Goal: Task Accomplishment & Management: Use online tool/utility

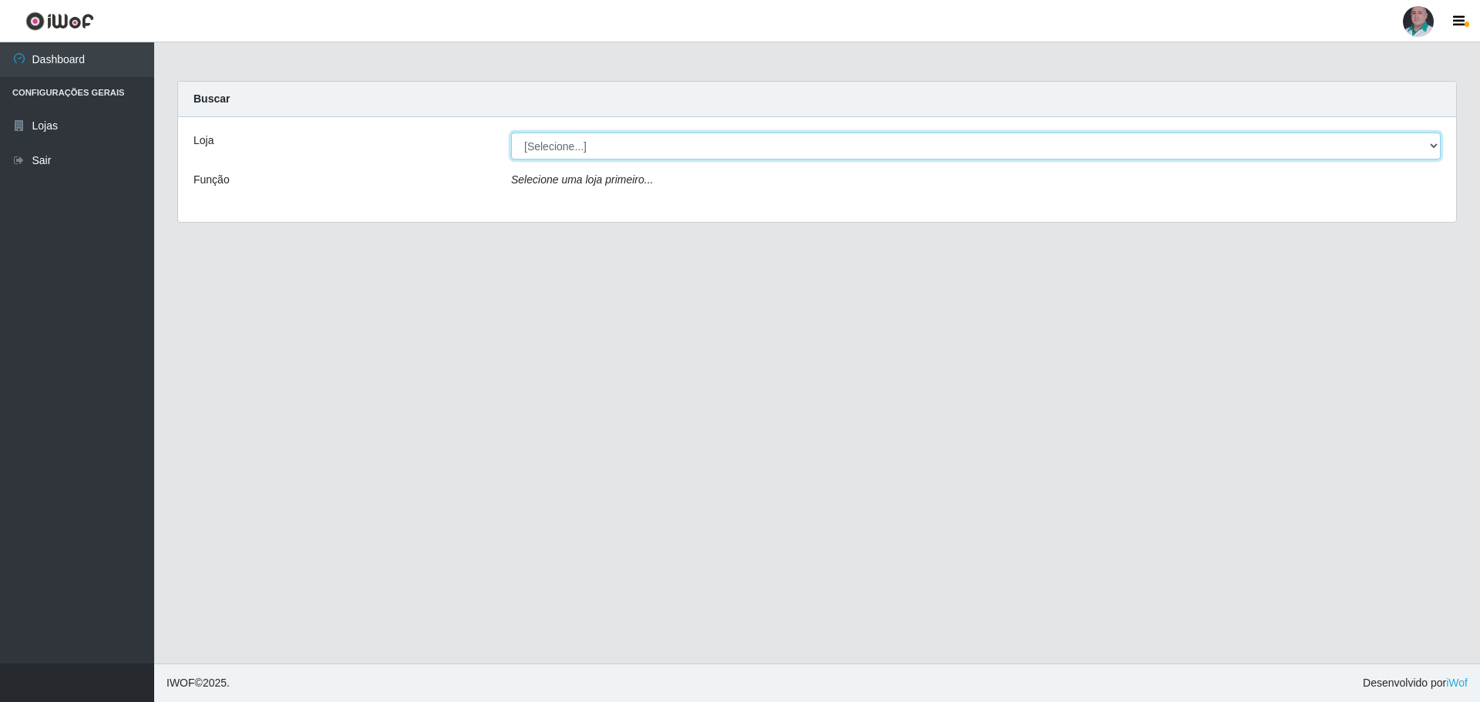
click at [617, 151] on select "[Selecione...] Mar Vermelho - Loja 05" at bounding box center [976, 146] width 930 height 27
select select "252"
click at [511, 133] on select "[Selecione...] Mar Vermelho - Loja 05" at bounding box center [976, 146] width 930 height 27
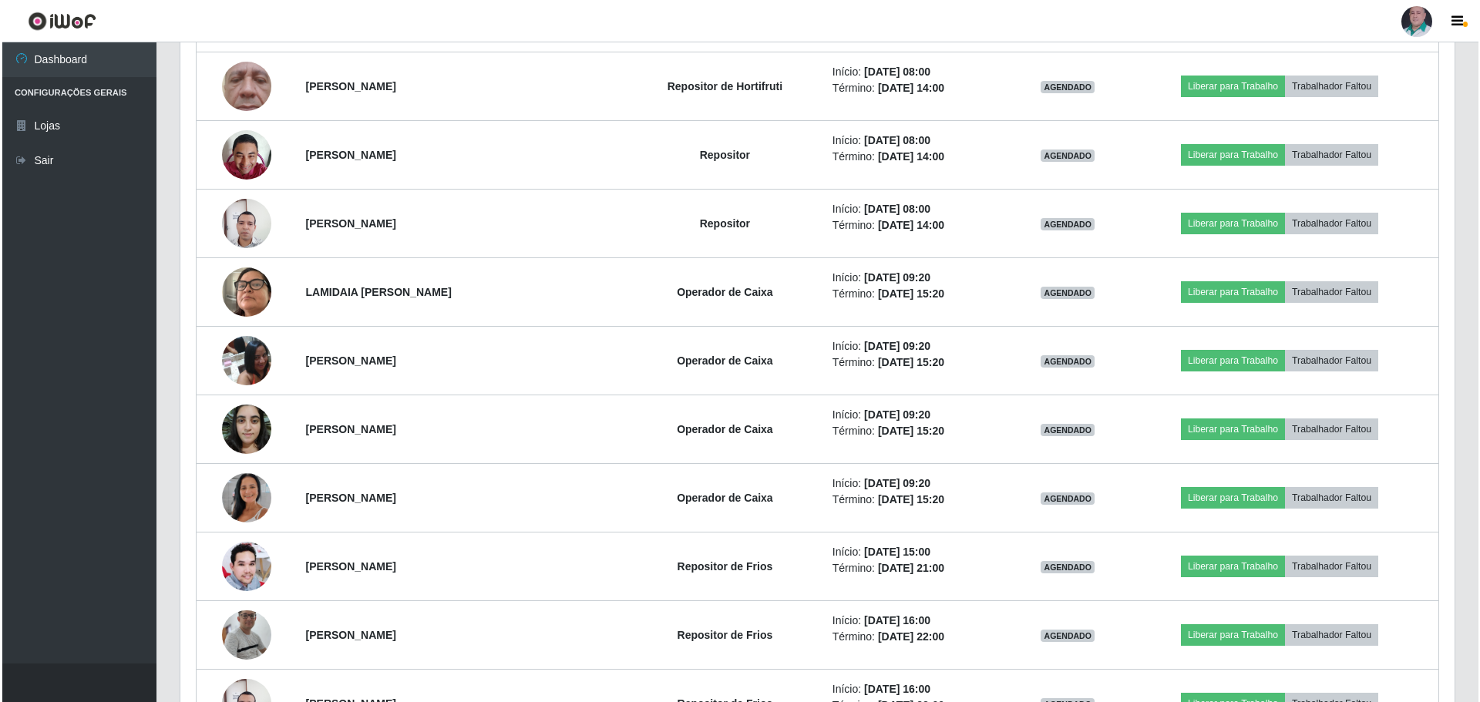
scroll to position [880, 0]
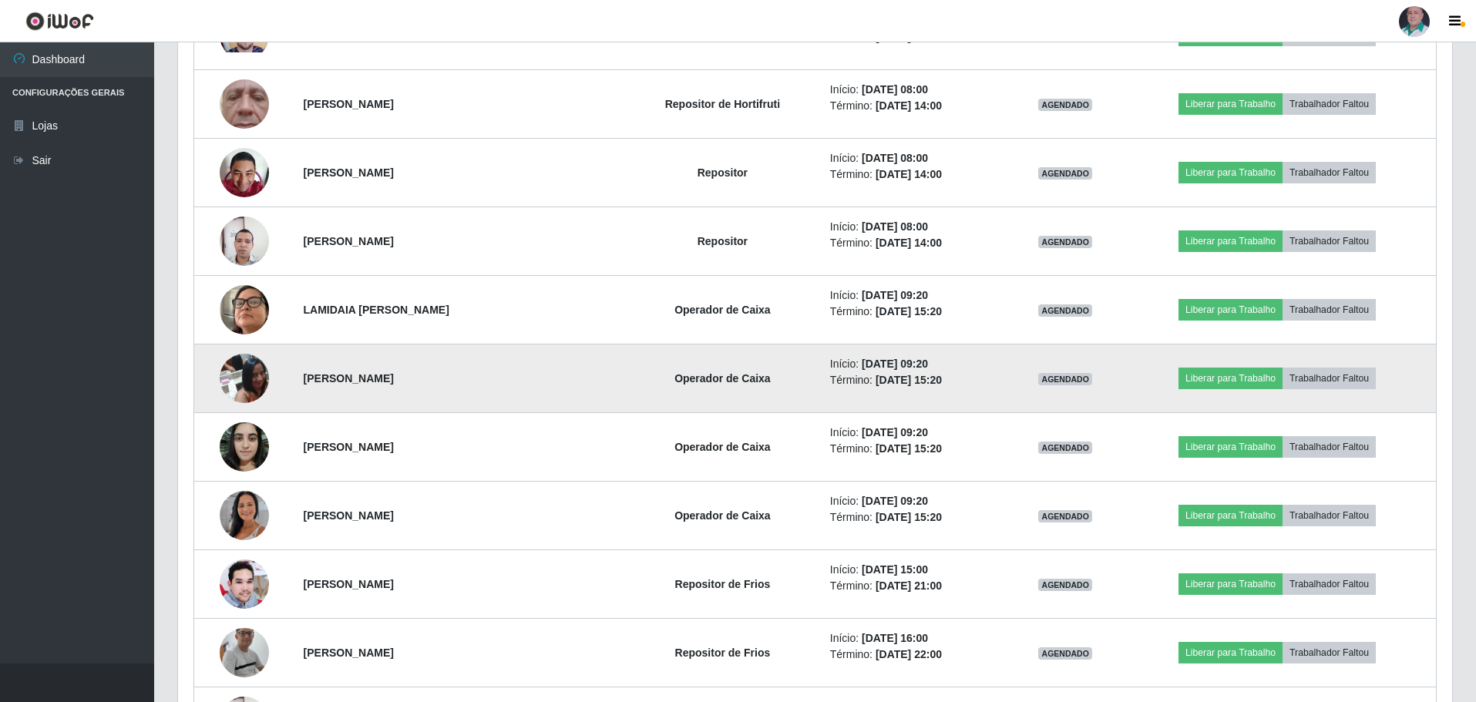
click at [247, 378] on img at bounding box center [244, 378] width 49 height 66
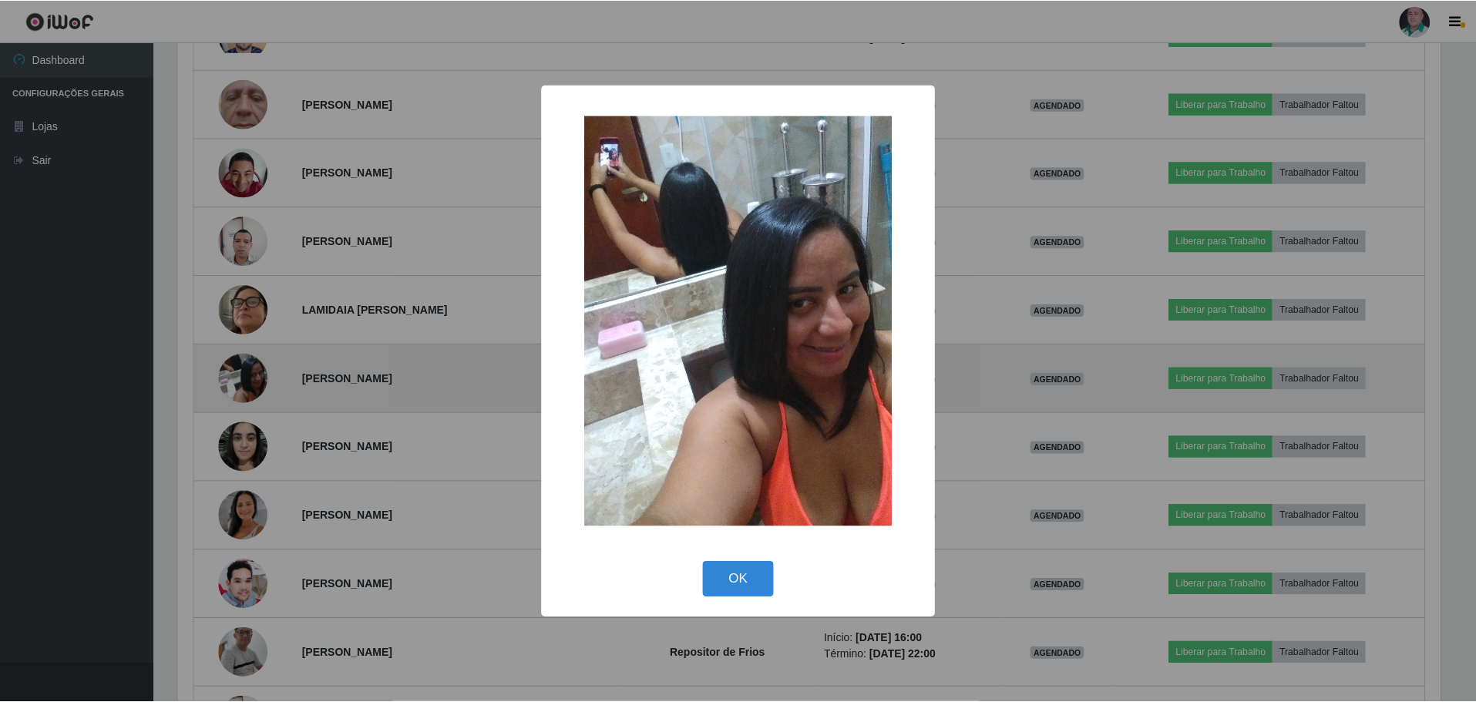
scroll to position [320, 1266]
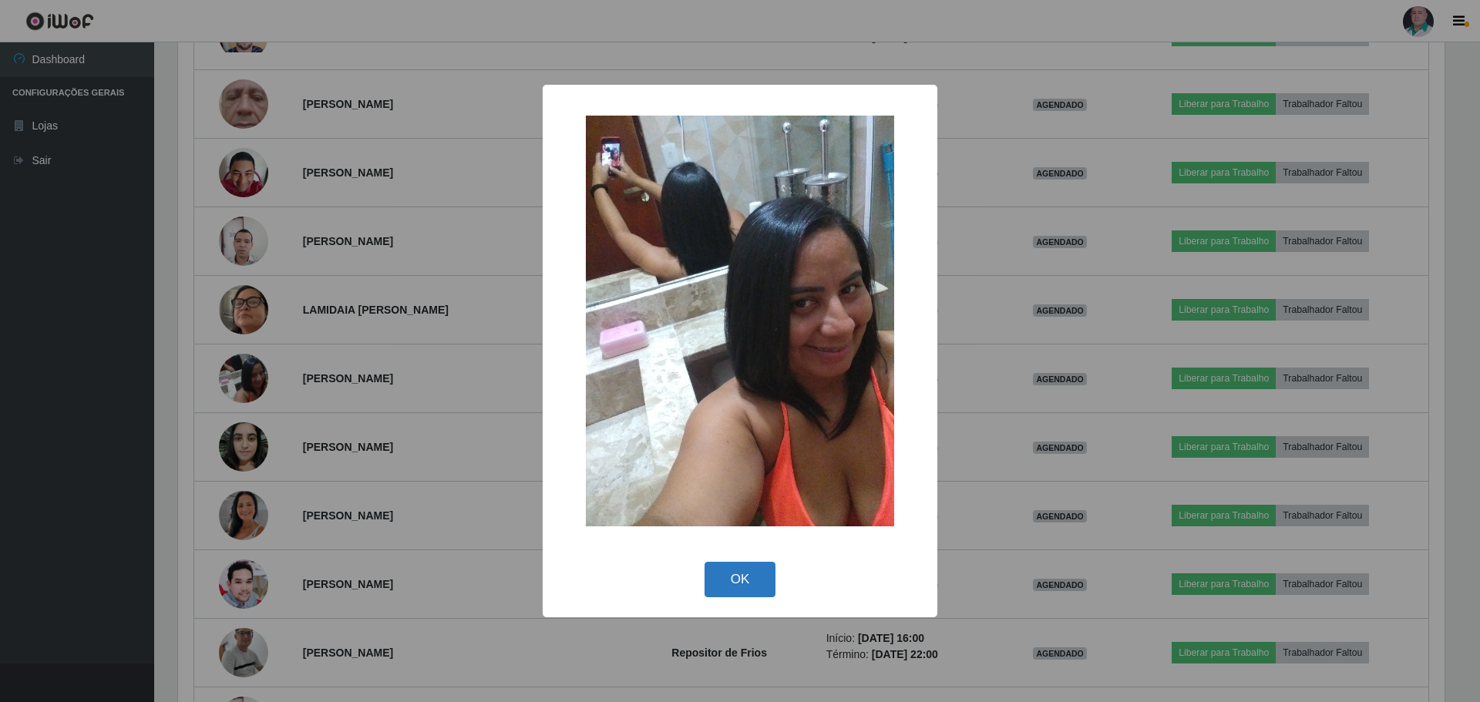
click at [729, 571] on button "OK" at bounding box center [740, 580] width 72 height 36
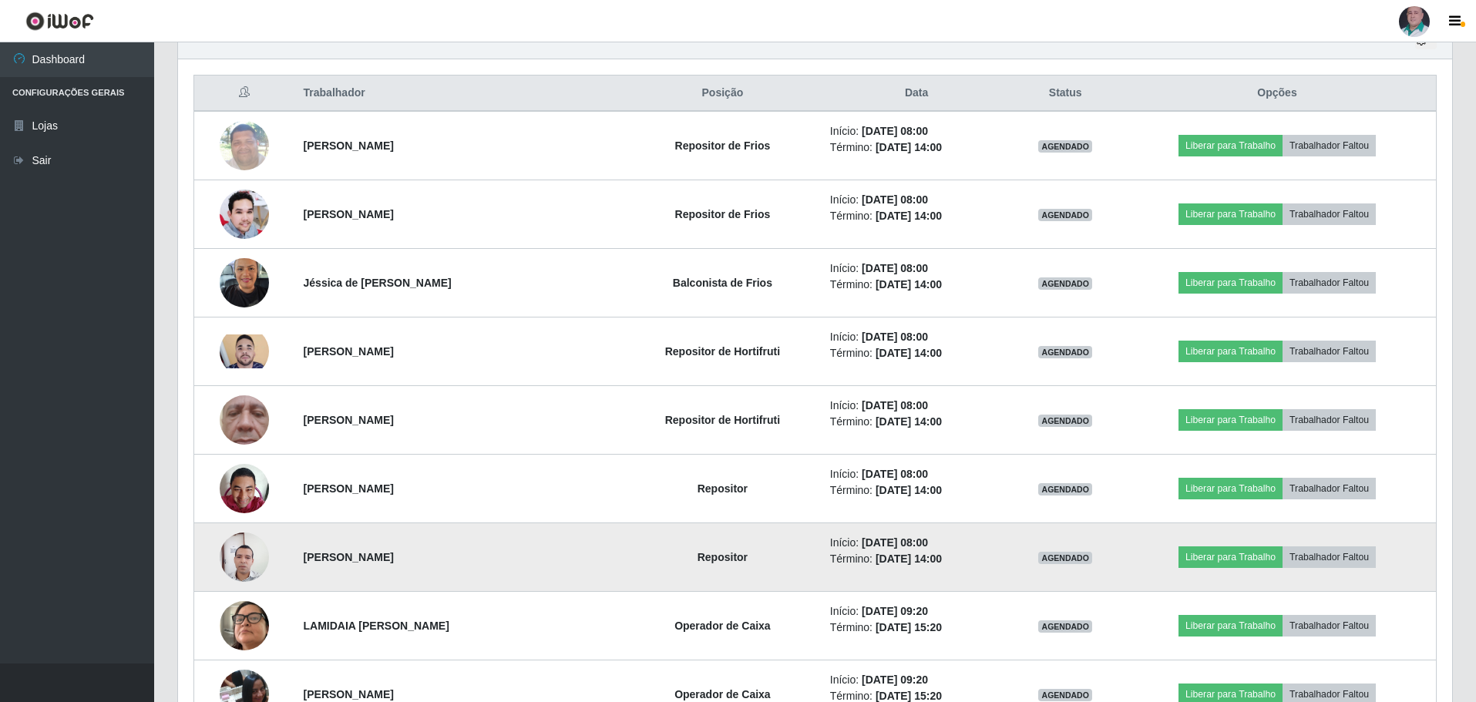
scroll to position [572, 0]
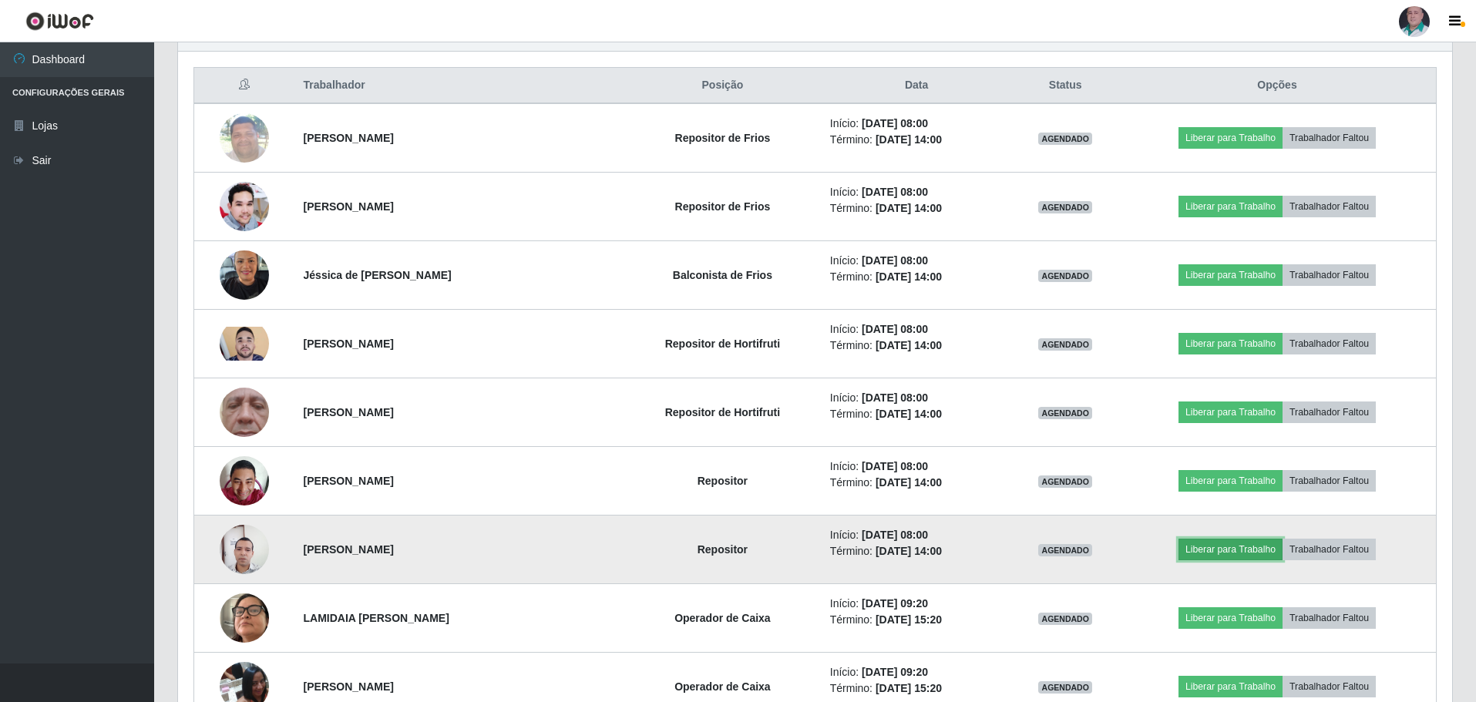
click at [1214, 548] on button "Liberar para Trabalho" at bounding box center [1231, 550] width 104 height 22
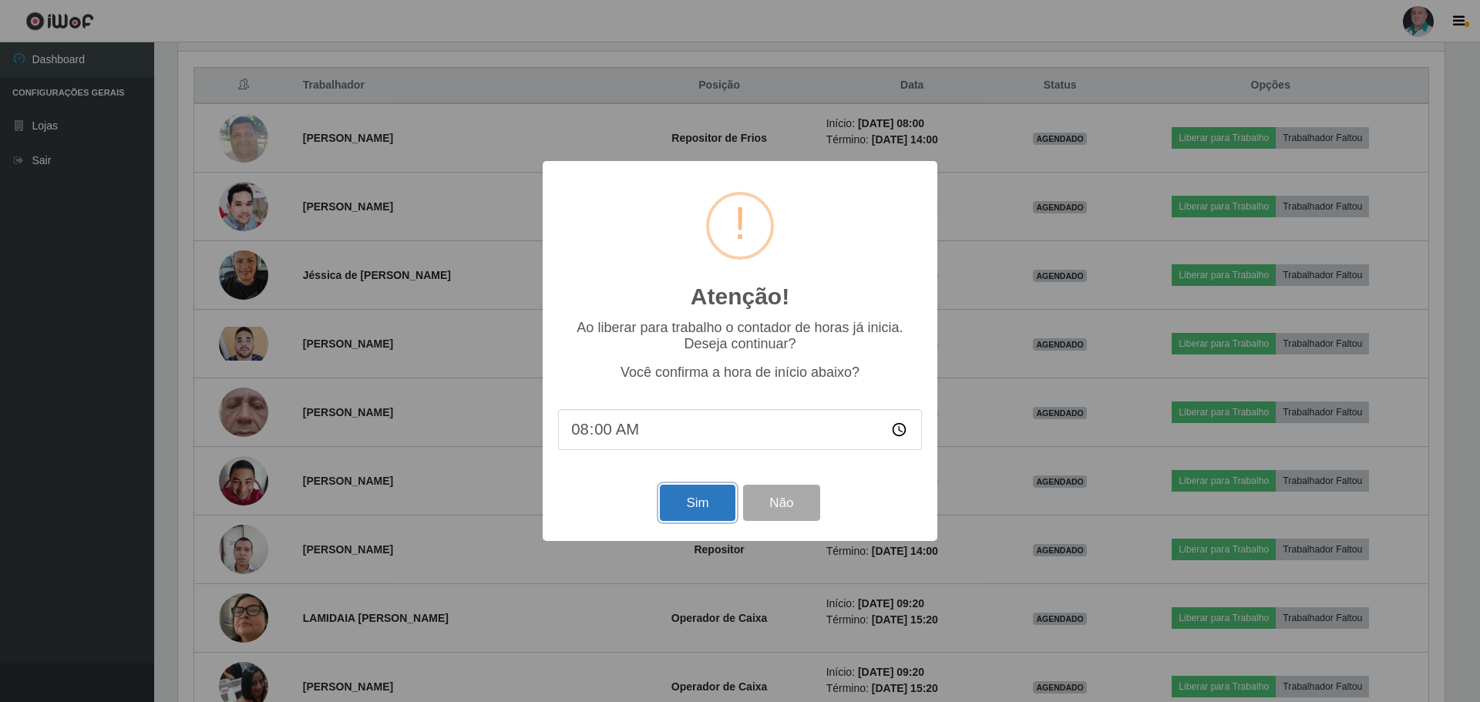
click at [687, 508] on button "Sim" at bounding box center [697, 503] width 75 height 36
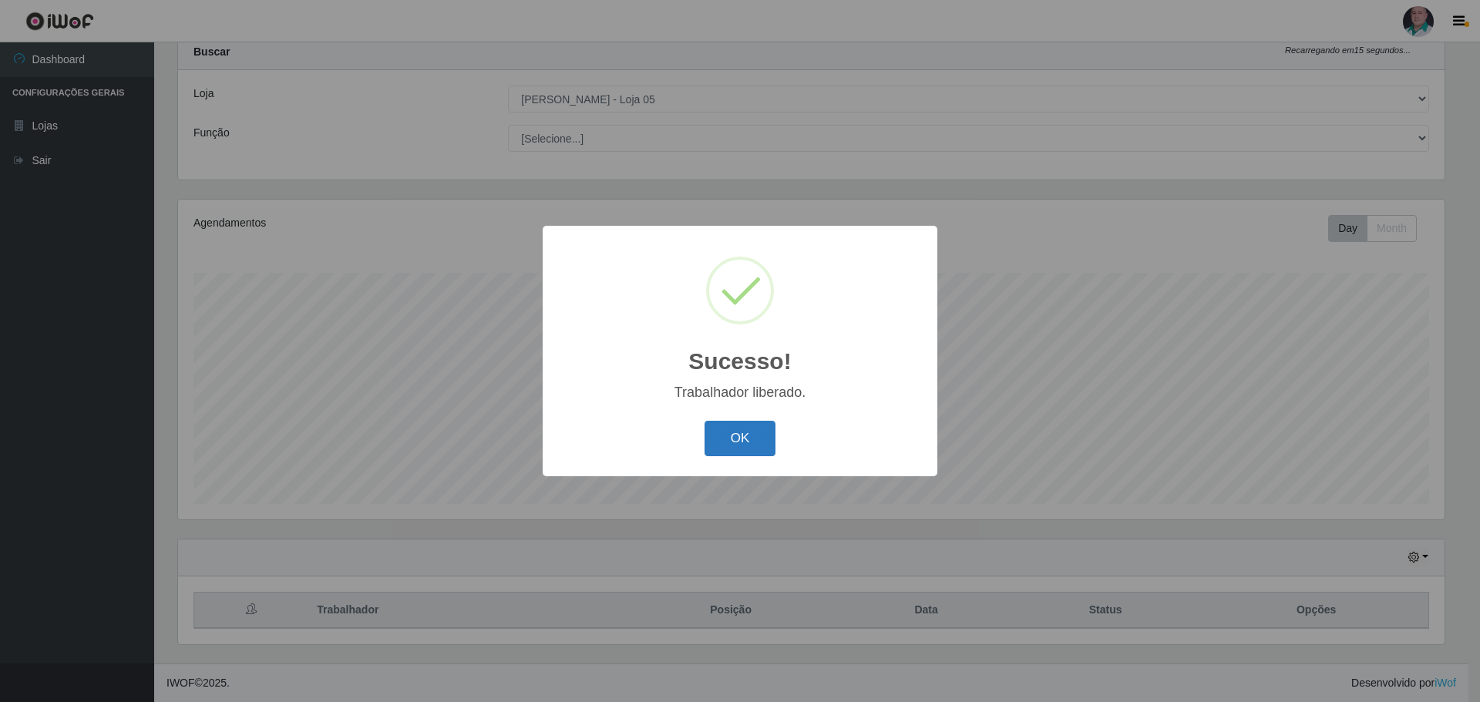
click at [732, 448] on button "OK" at bounding box center [740, 439] width 72 height 36
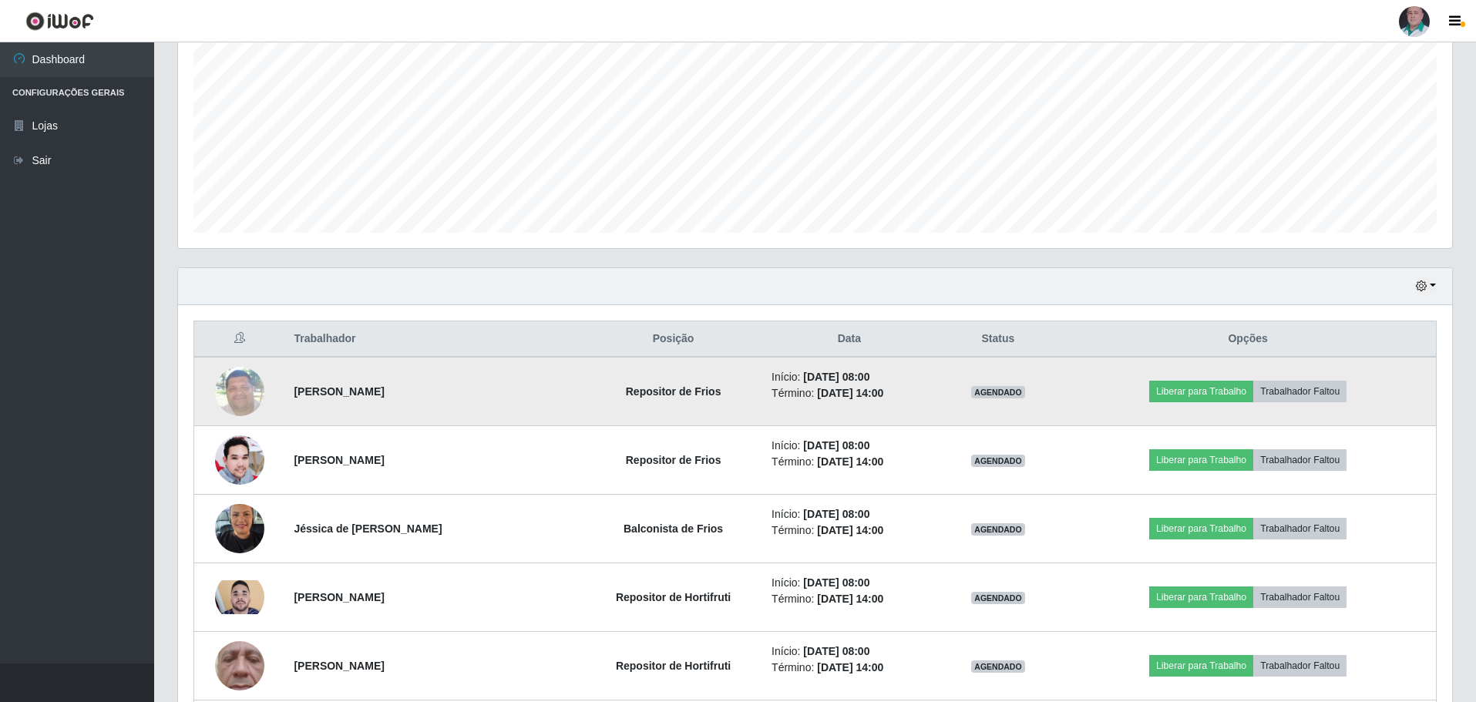
scroll to position [355, 0]
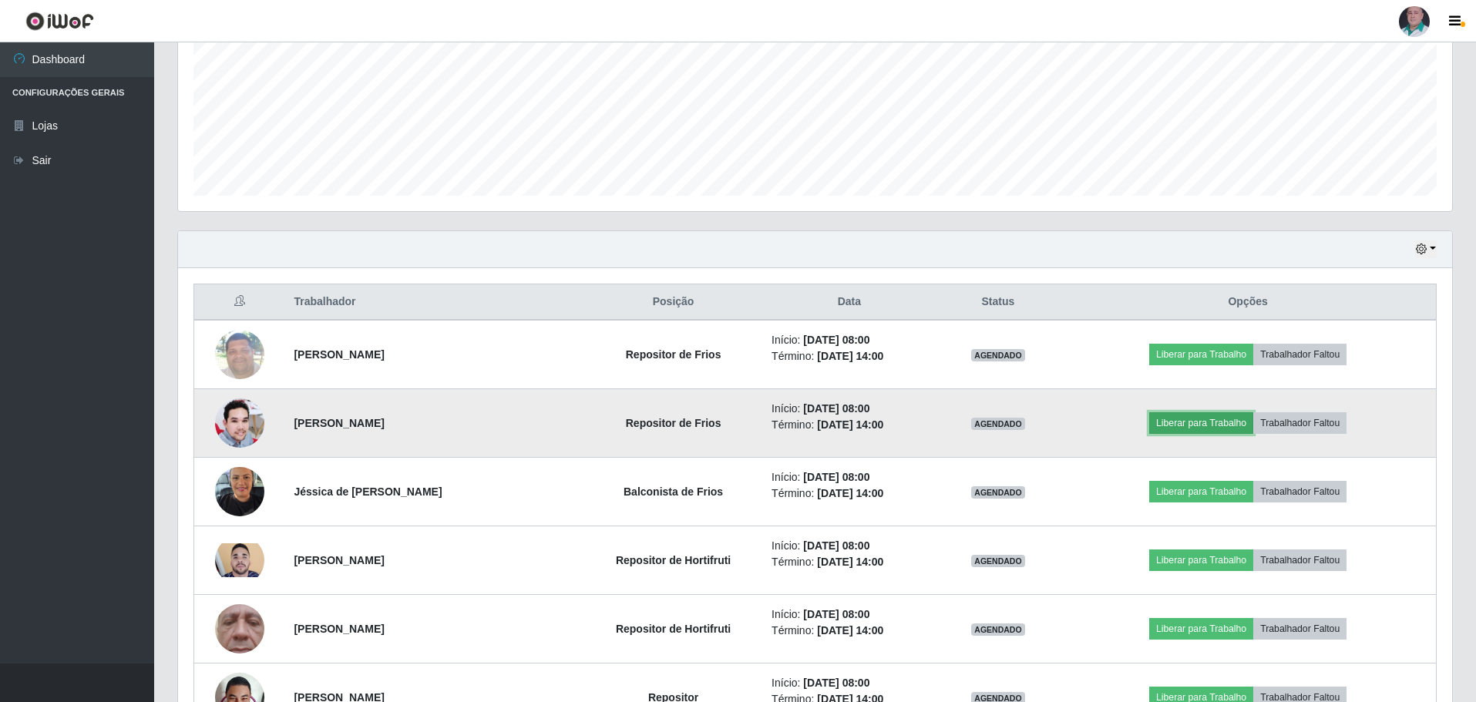
click at [1207, 421] on button "Liberar para Trabalho" at bounding box center [1201, 423] width 104 height 22
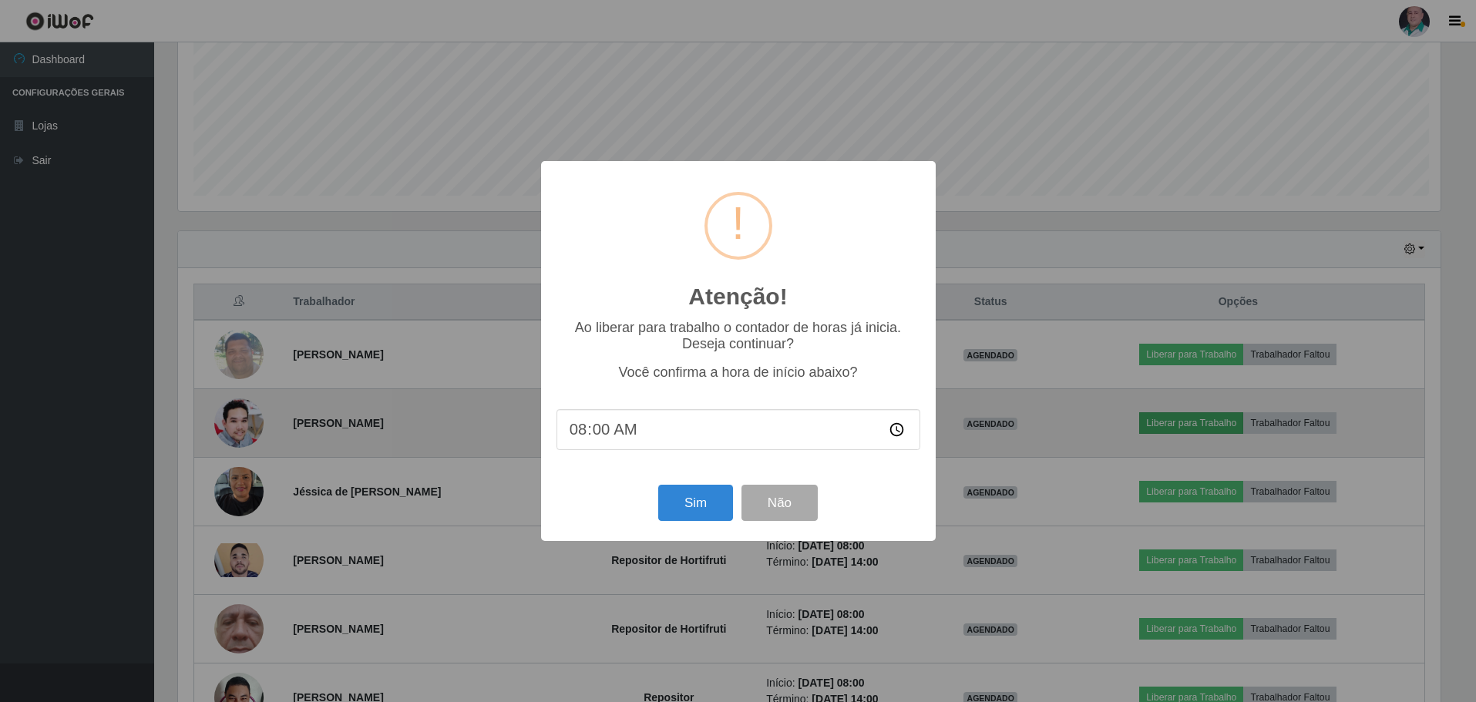
scroll to position [320, 1266]
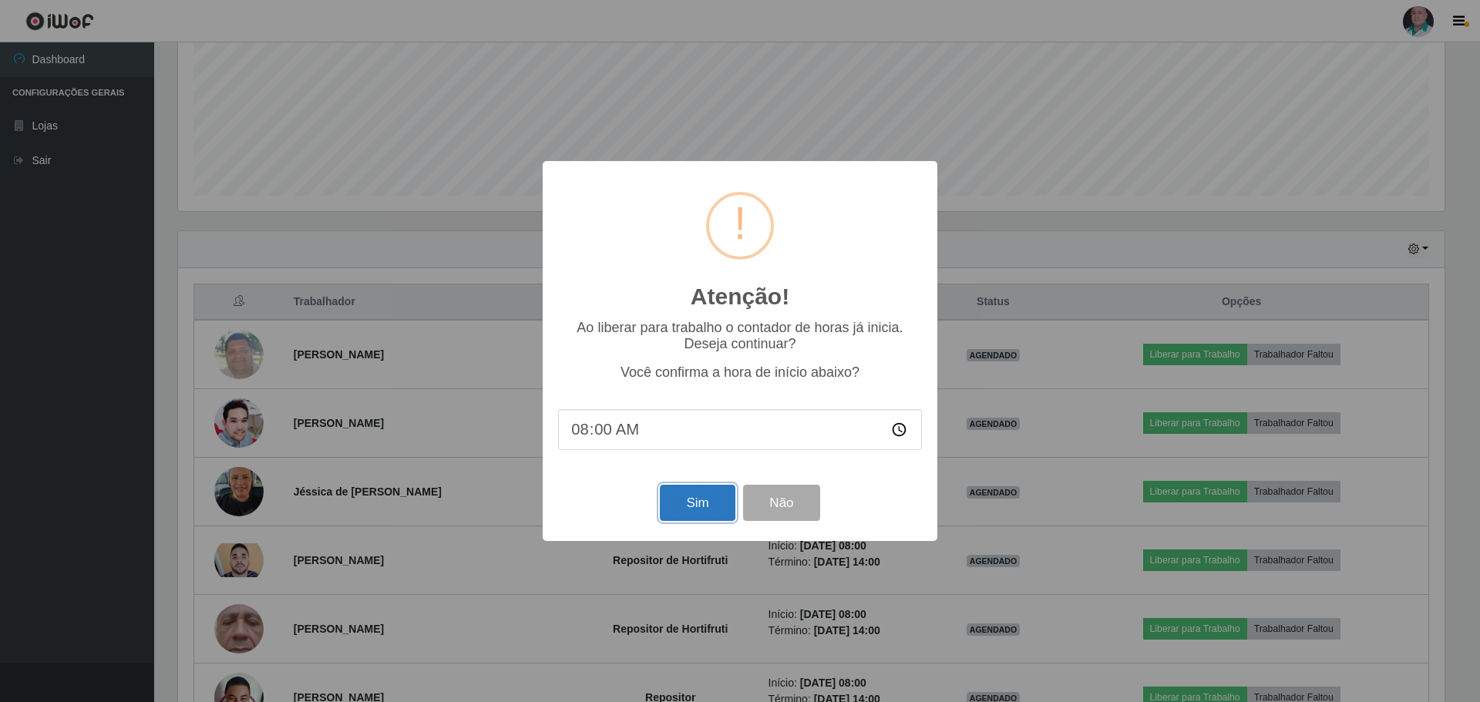
click at [708, 504] on button "Sim" at bounding box center [697, 503] width 75 height 36
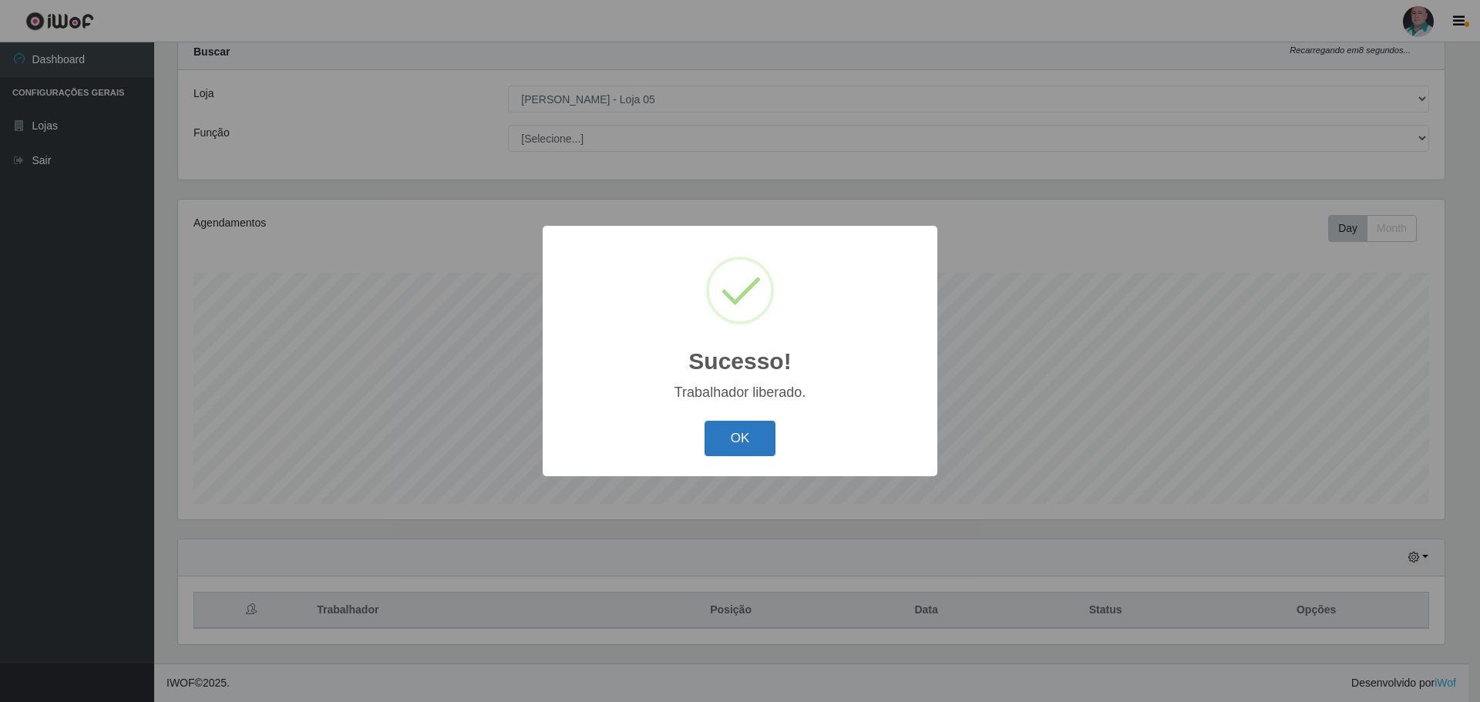
click at [751, 427] on button "OK" at bounding box center [740, 439] width 72 height 36
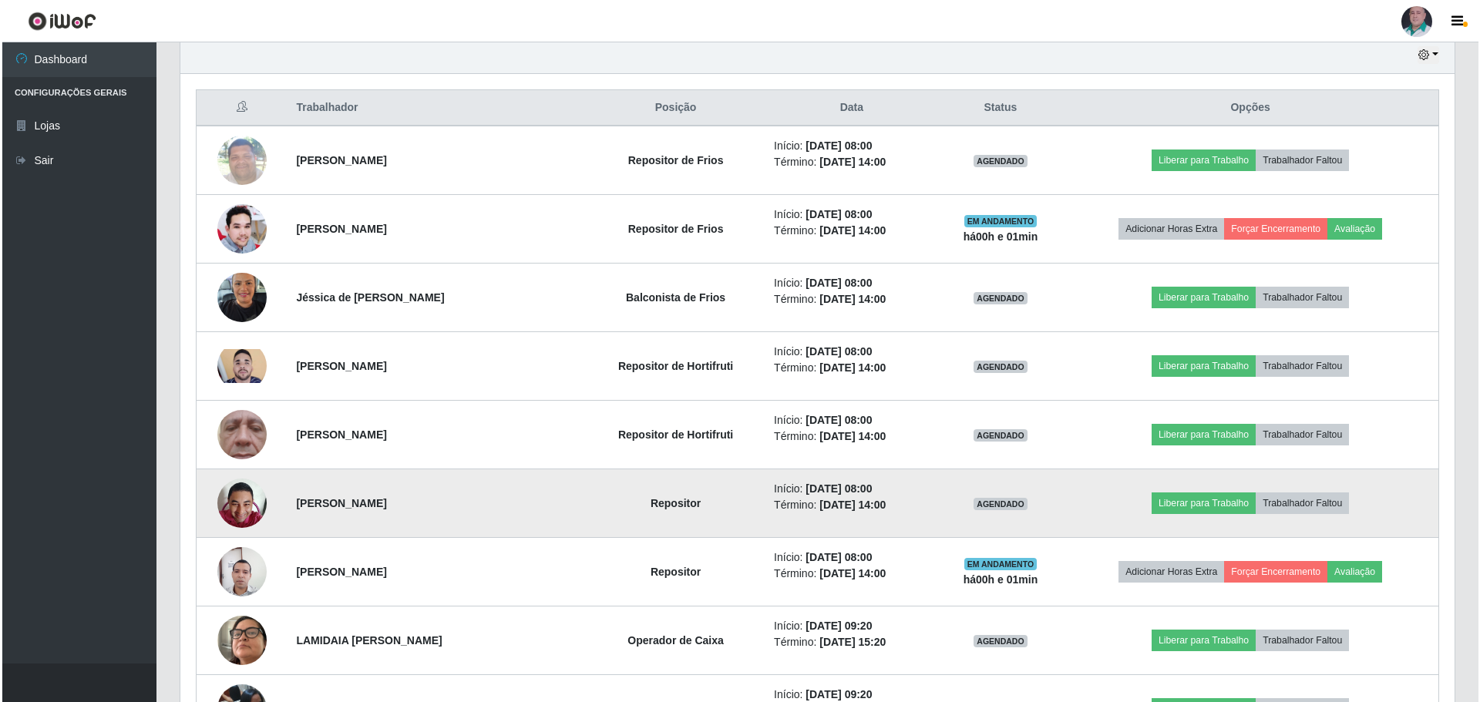
scroll to position [587, 0]
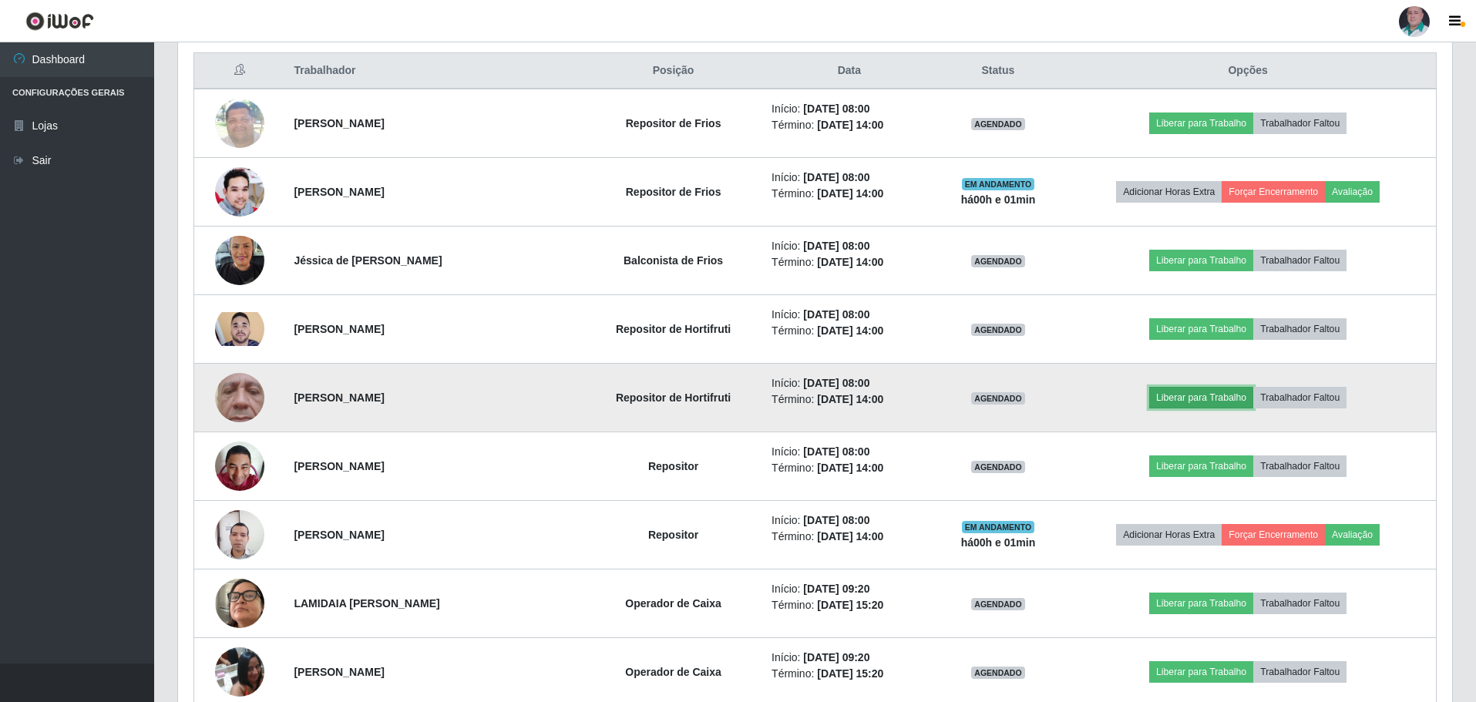
click at [1222, 398] on button "Liberar para Trabalho" at bounding box center [1201, 398] width 104 height 22
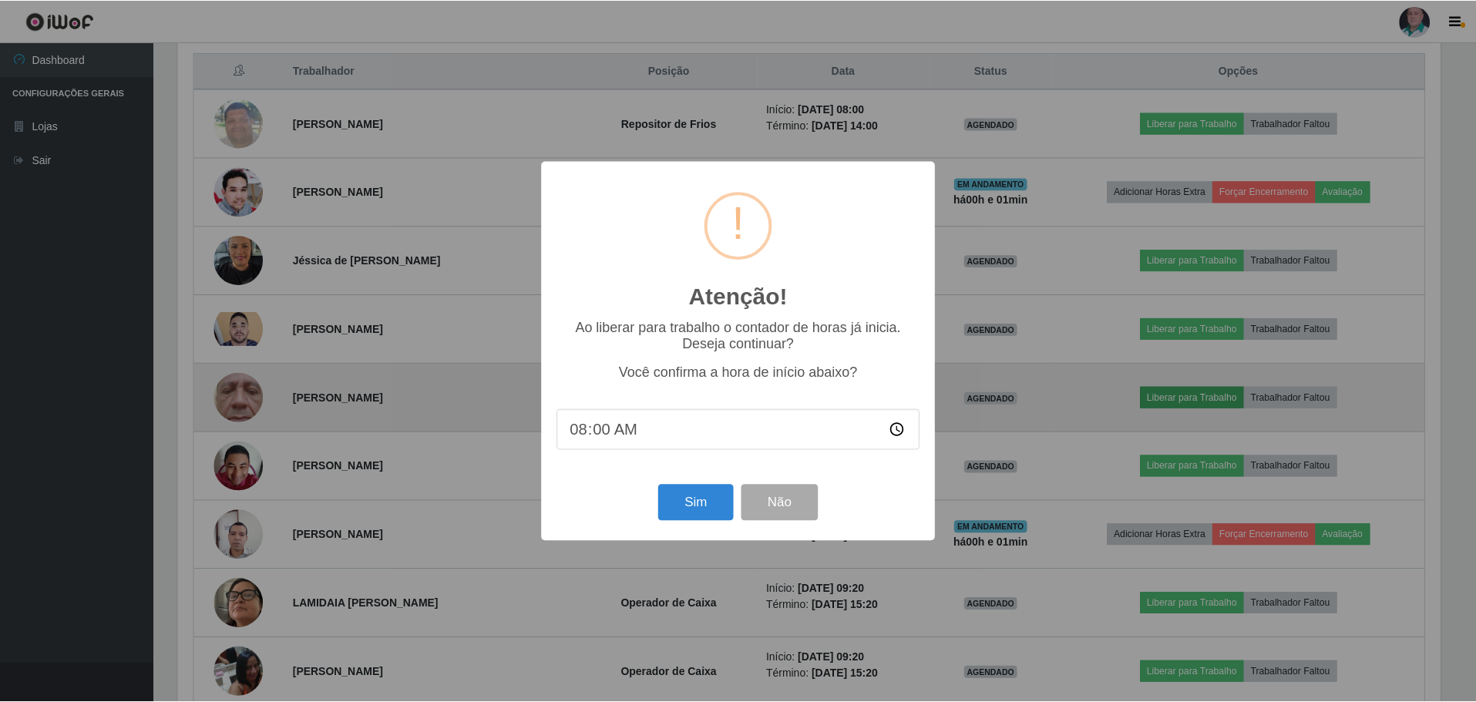
scroll to position [320, 1266]
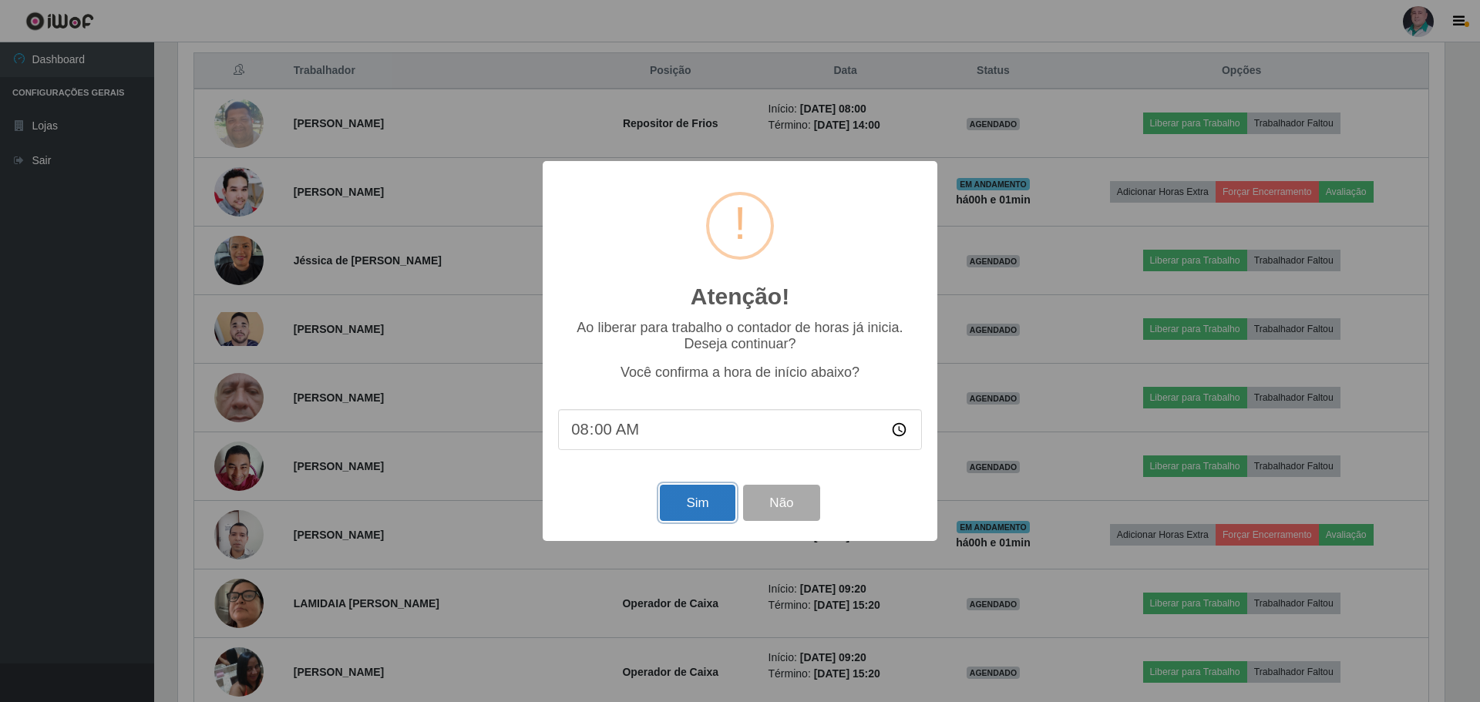
click at [698, 500] on button "Sim" at bounding box center [697, 503] width 75 height 36
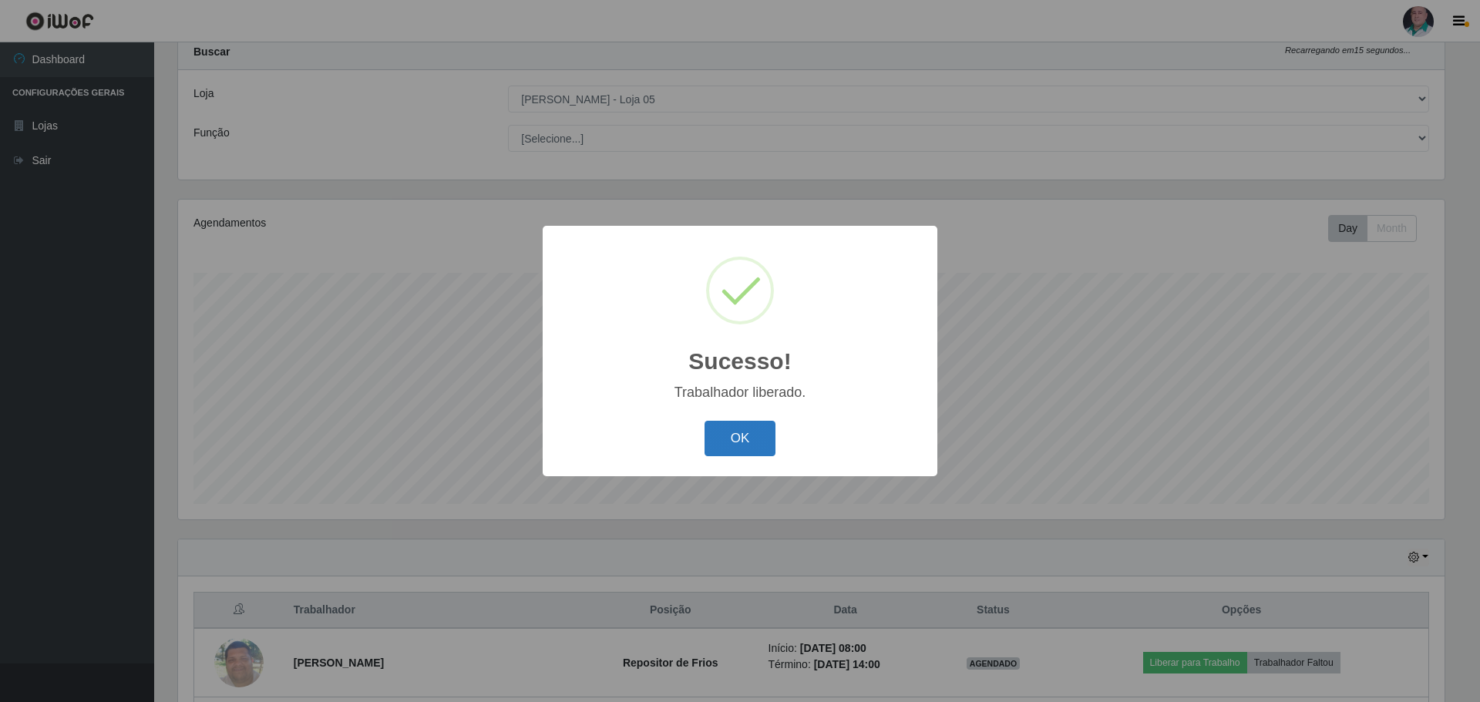
click at [733, 445] on button "OK" at bounding box center [740, 439] width 72 height 36
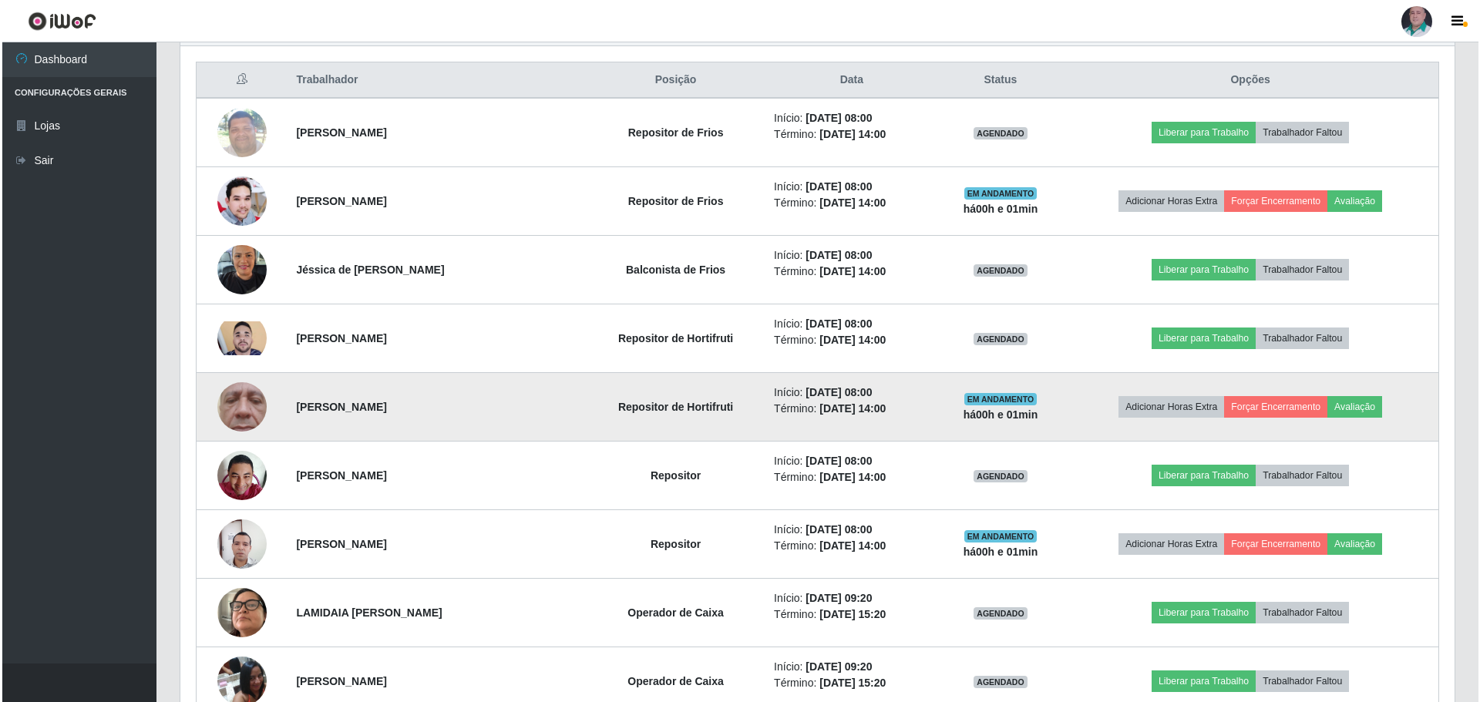
scroll to position [587, 0]
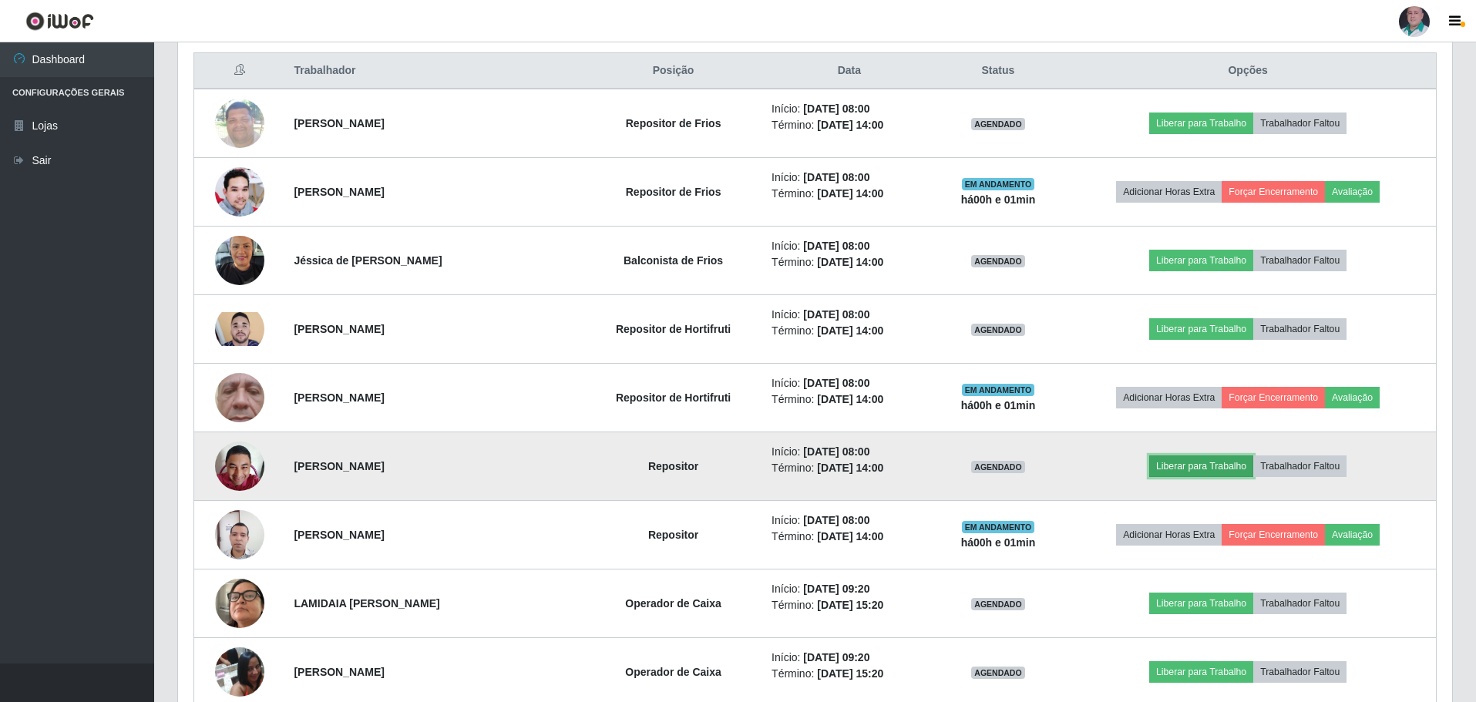
click at [1203, 467] on button "Liberar para Trabalho" at bounding box center [1201, 467] width 104 height 22
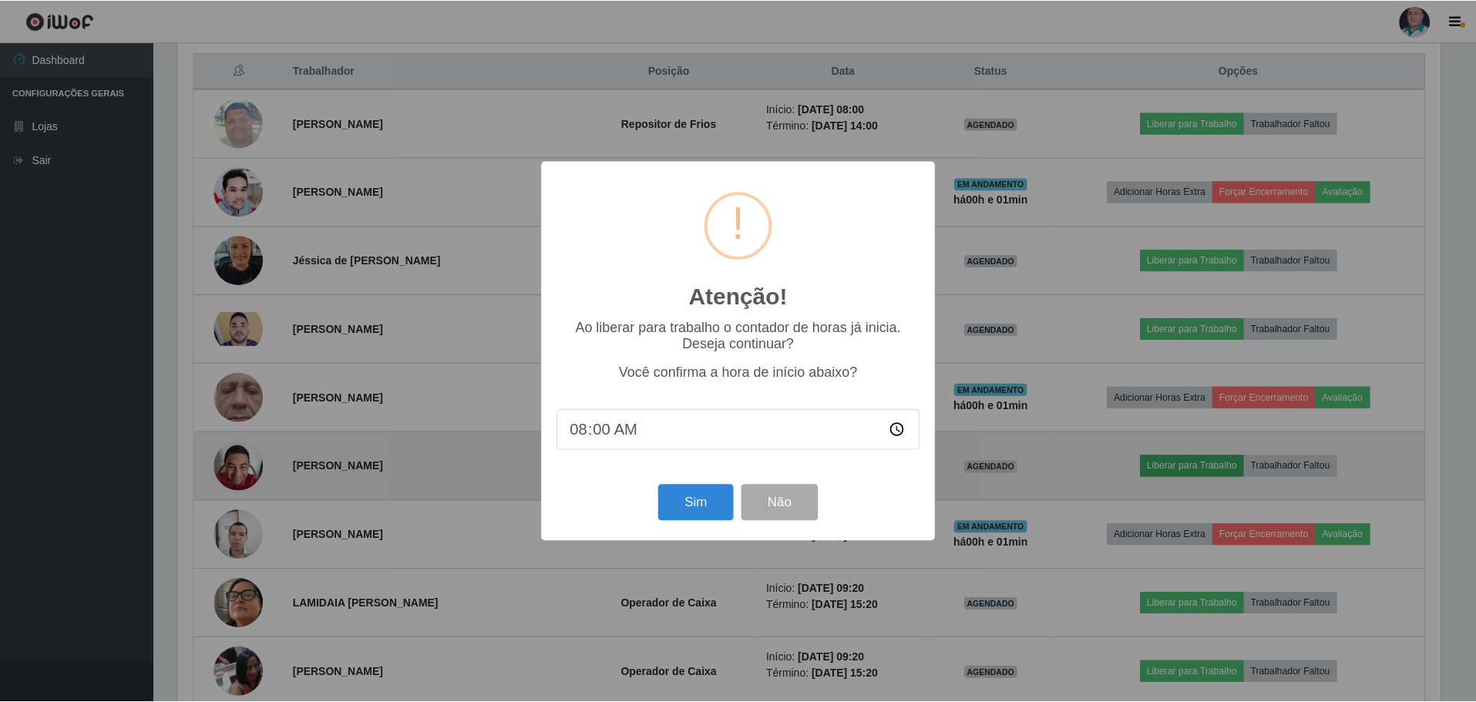
scroll to position [320, 1266]
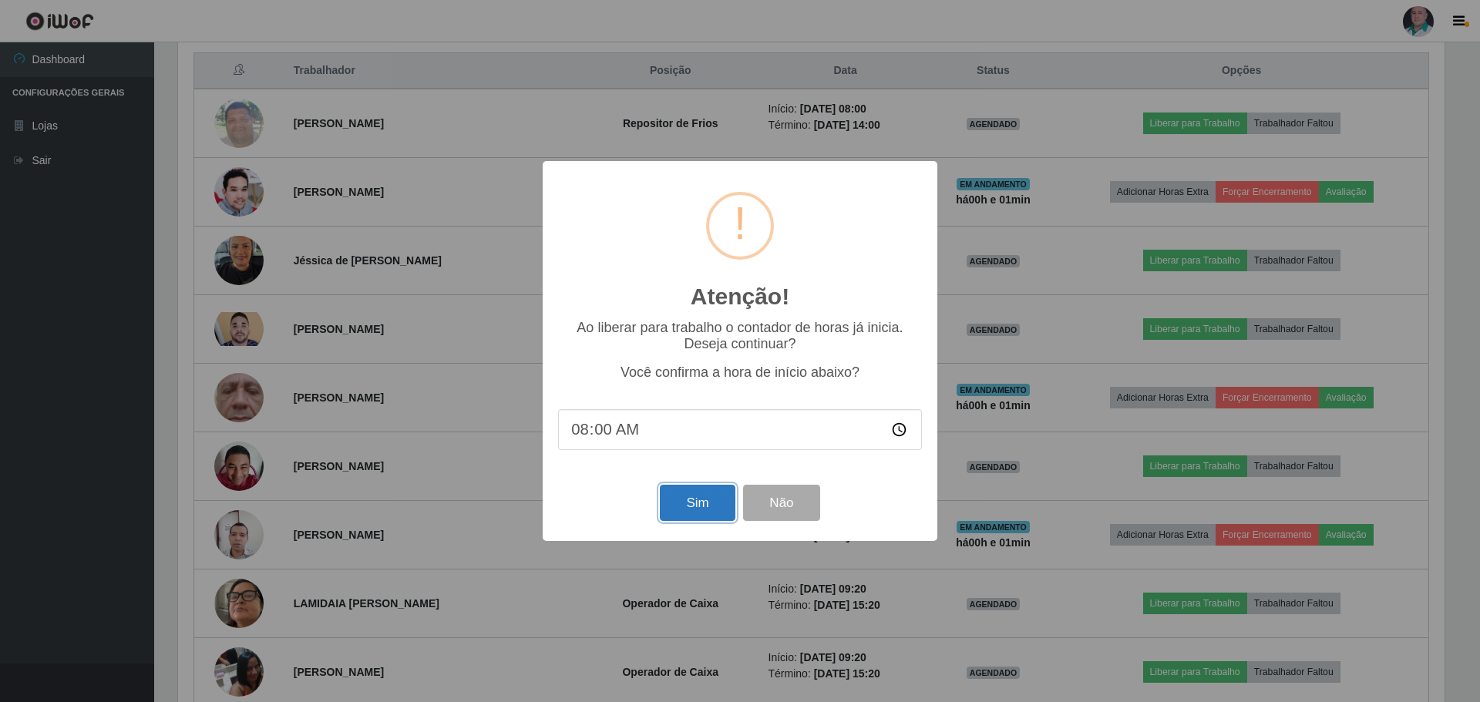
click at [705, 505] on button "Sim" at bounding box center [697, 503] width 75 height 36
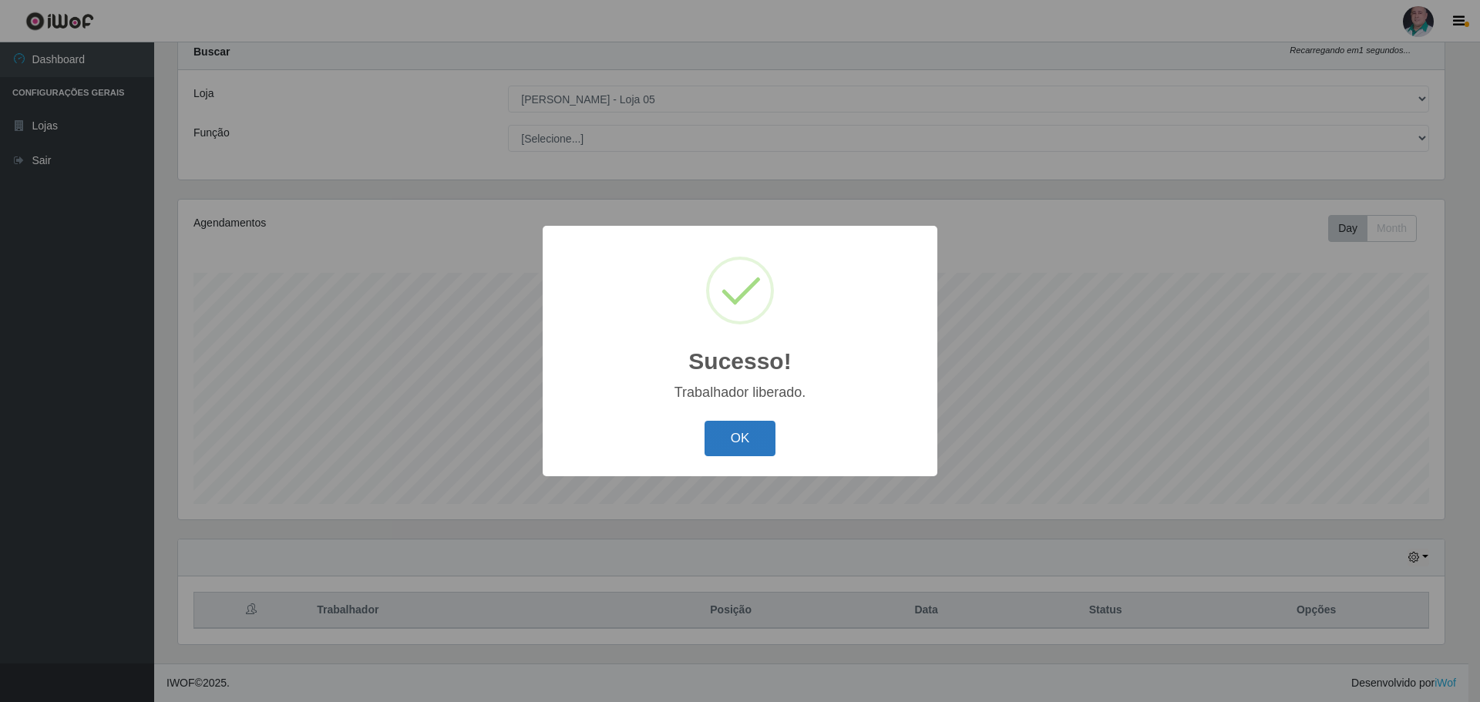
click at [723, 442] on button "OK" at bounding box center [740, 439] width 72 height 36
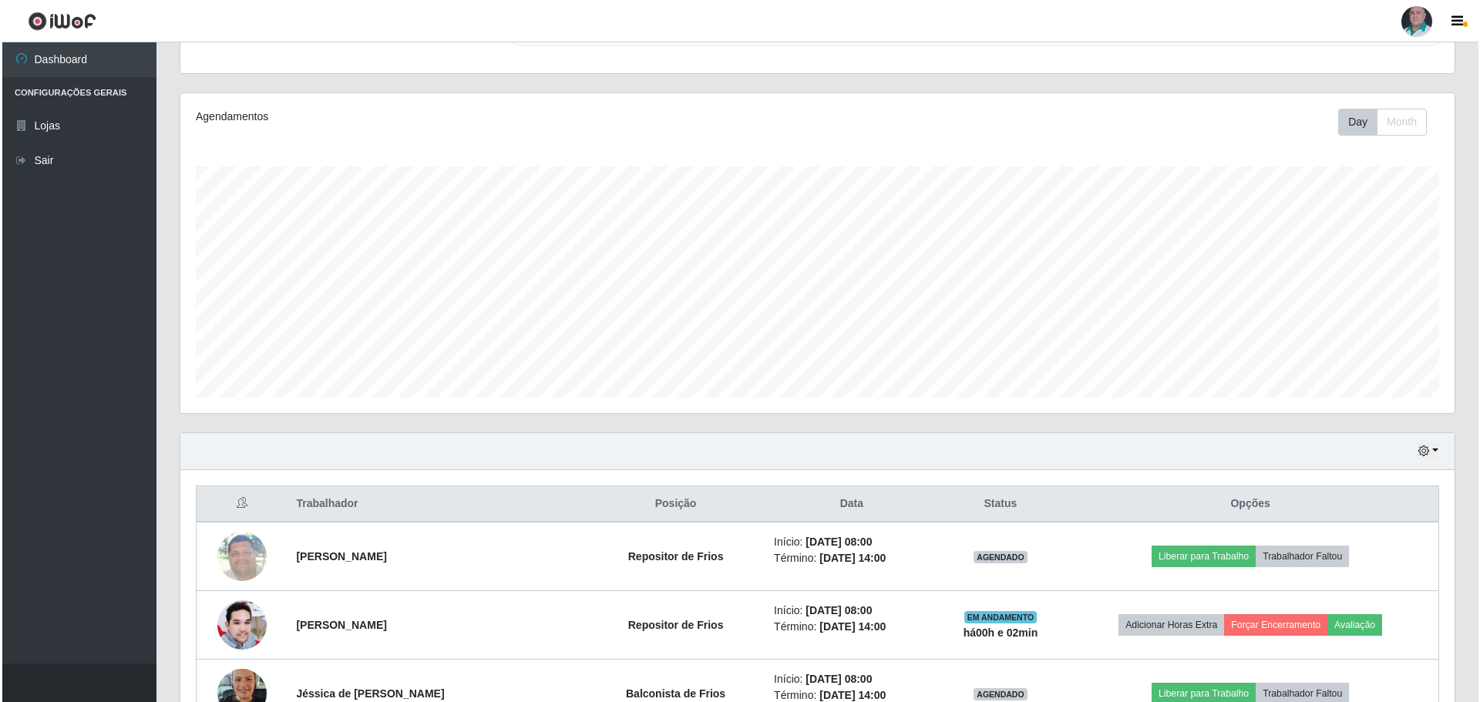
scroll to position [201, 0]
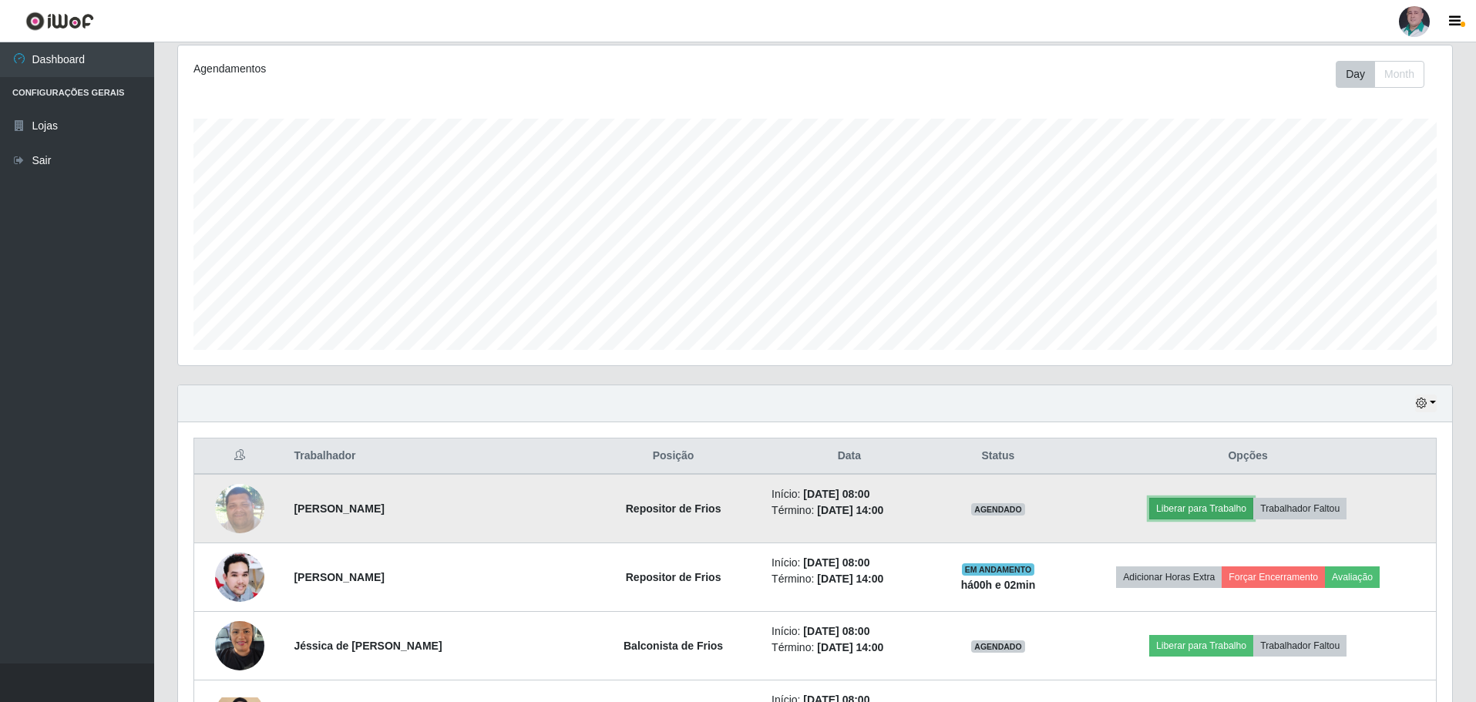
click at [1212, 507] on button "Liberar para Trabalho" at bounding box center [1201, 509] width 104 height 22
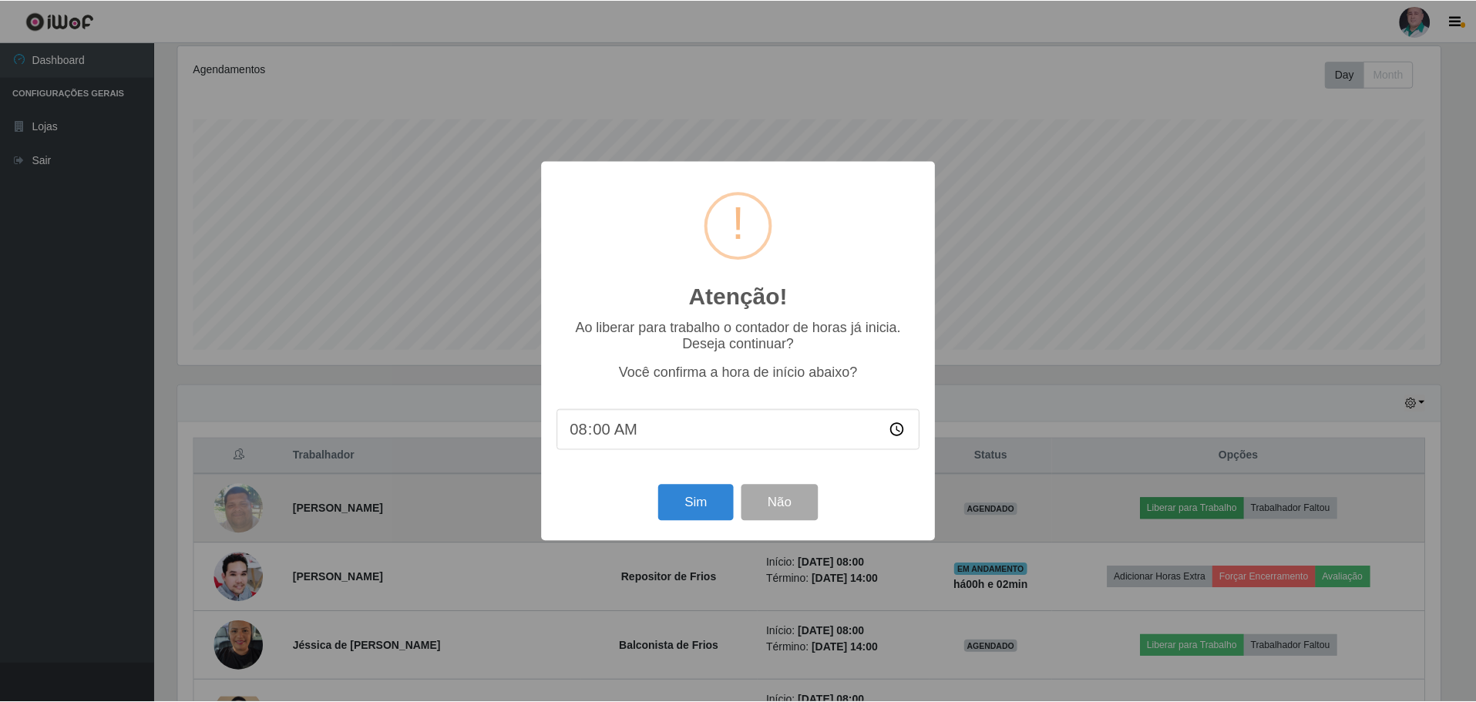
scroll to position [320, 1266]
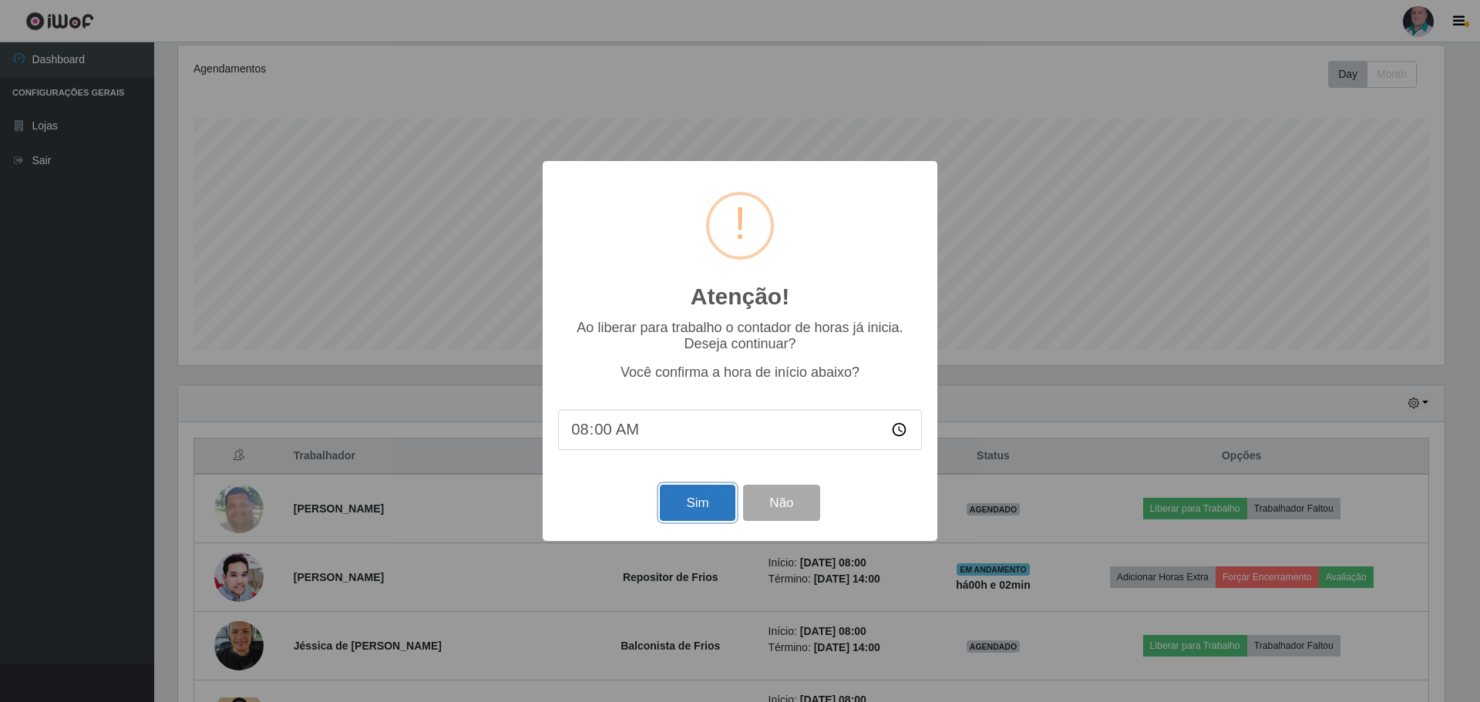
click at [694, 506] on button "Sim" at bounding box center [697, 503] width 75 height 36
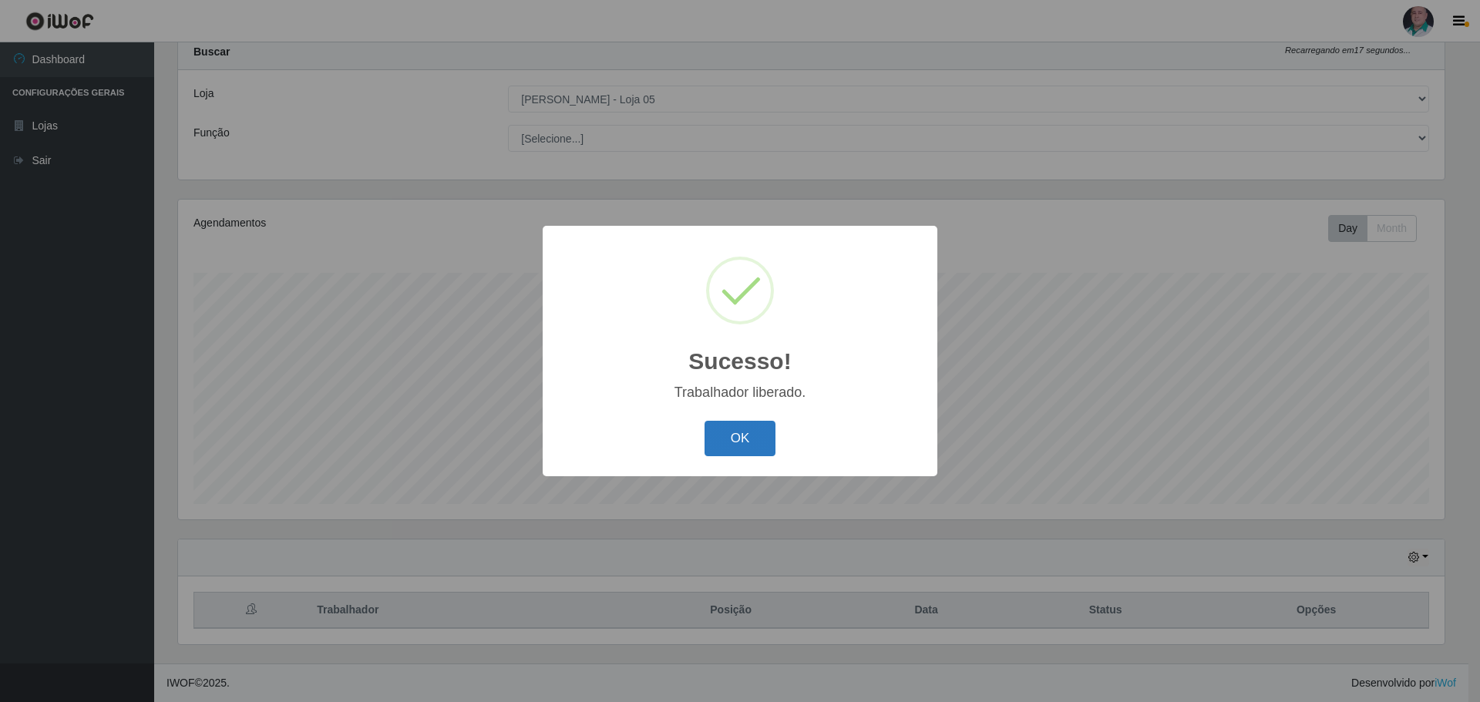
click at [738, 440] on button "OK" at bounding box center [740, 439] width 72 height 36
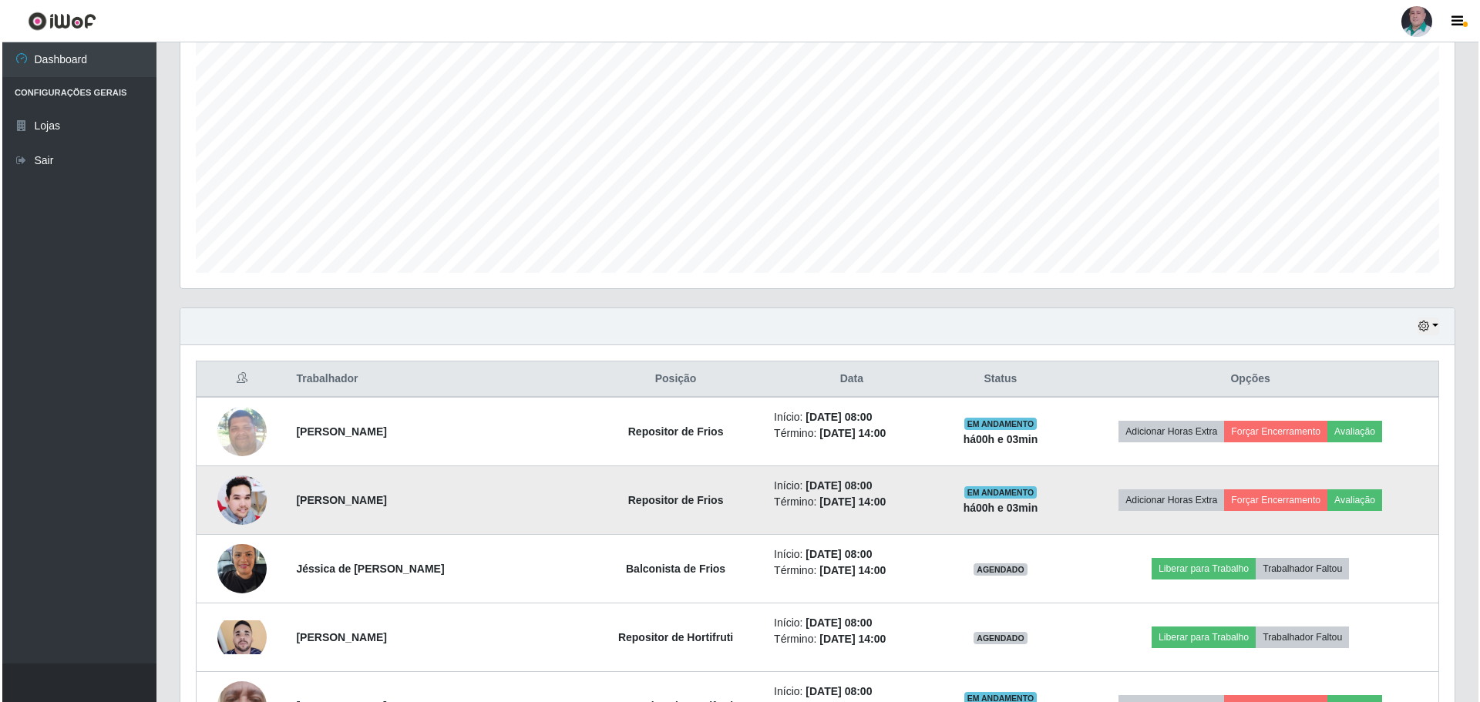
scroll to position [355, 0]
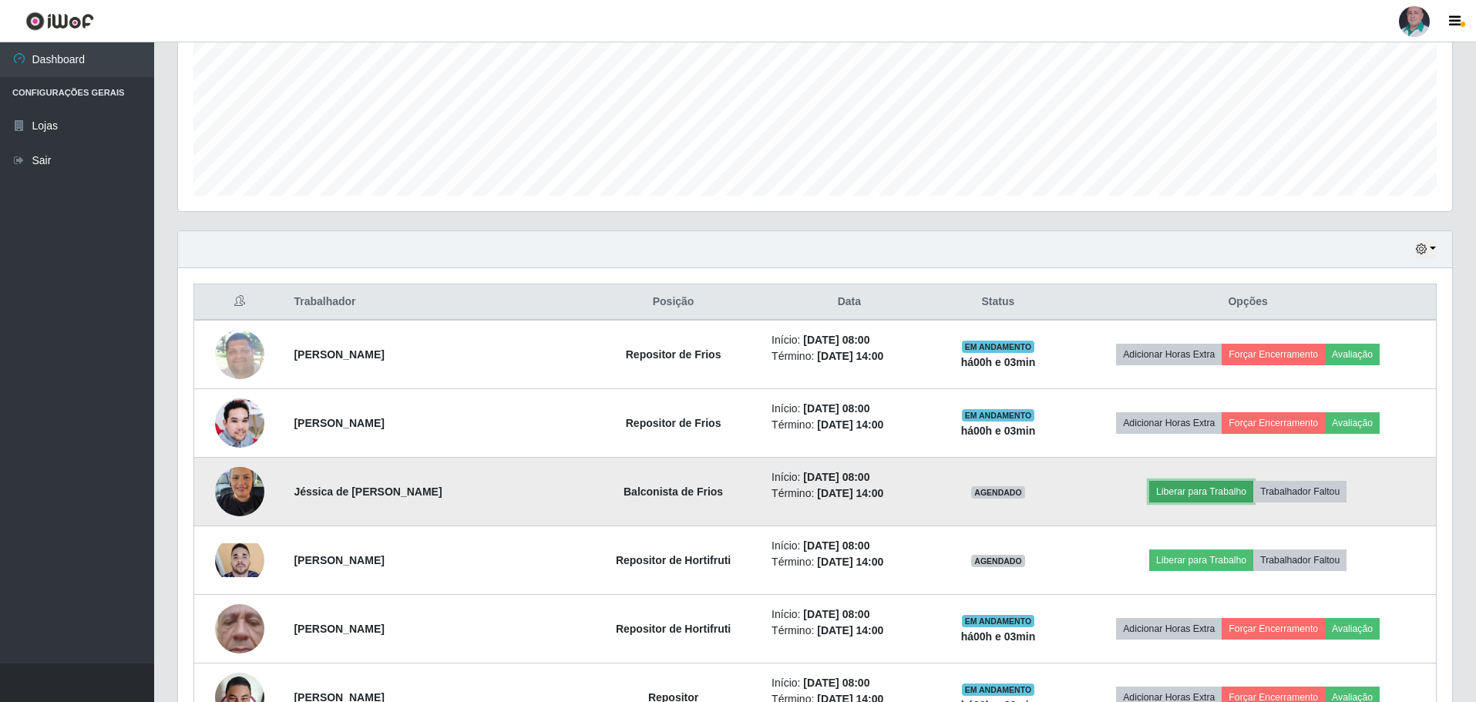
click at [1219, 484] on button "Liberar para Trabalho" at bounding box center [1201, 492] width 104 height 22
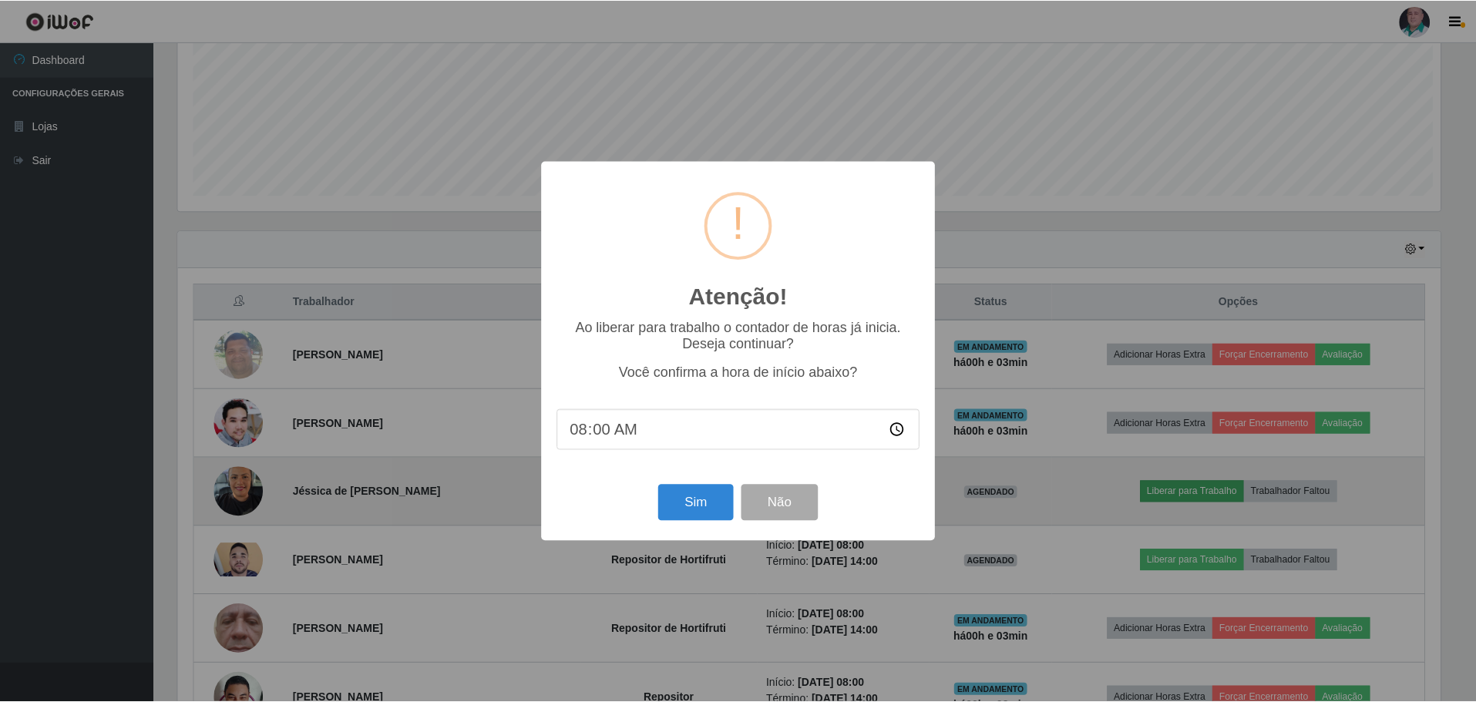
scroll to position [320, 1266]
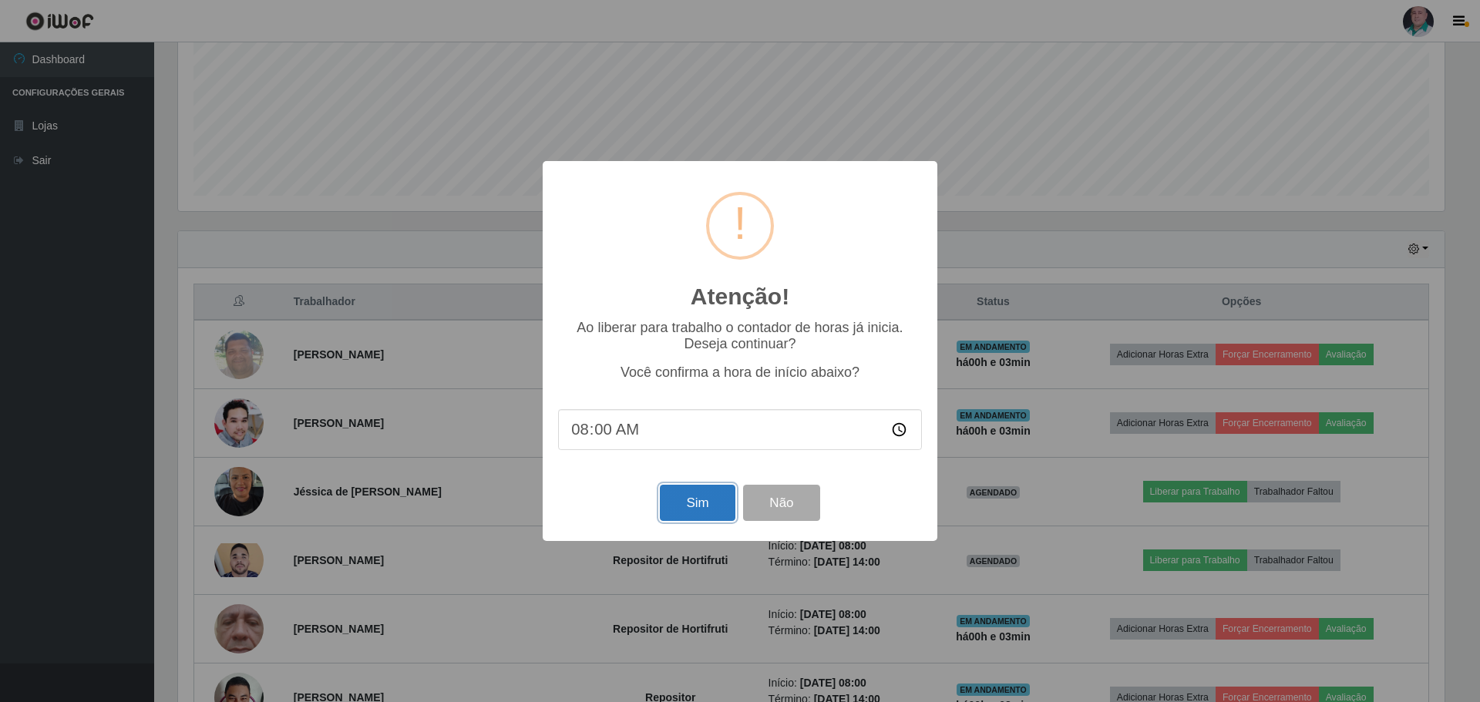
click at [680, 513] on button "Sim" at bounding box center [697, 503] width 75 height 36
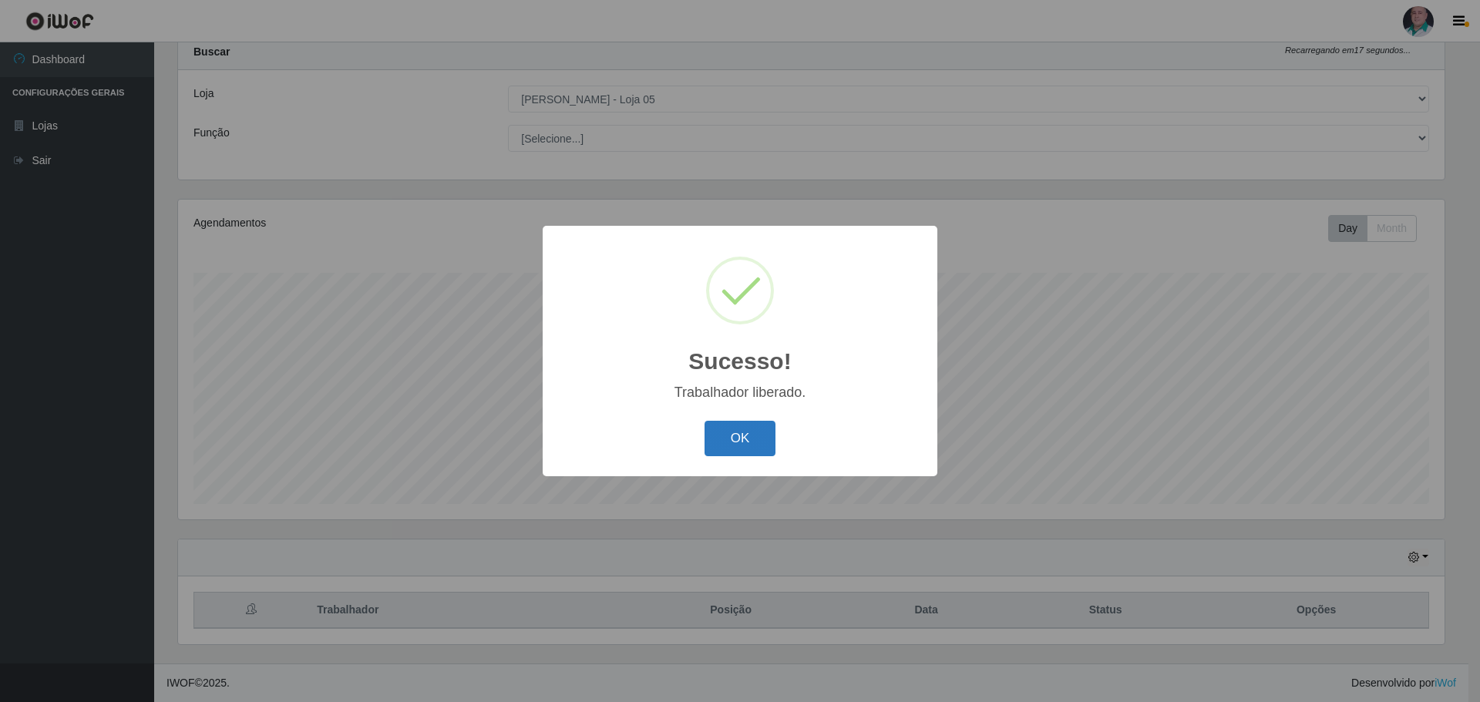
click at [741, 442] on button "OK" at bounding box center [740, 439] width 72 height 36
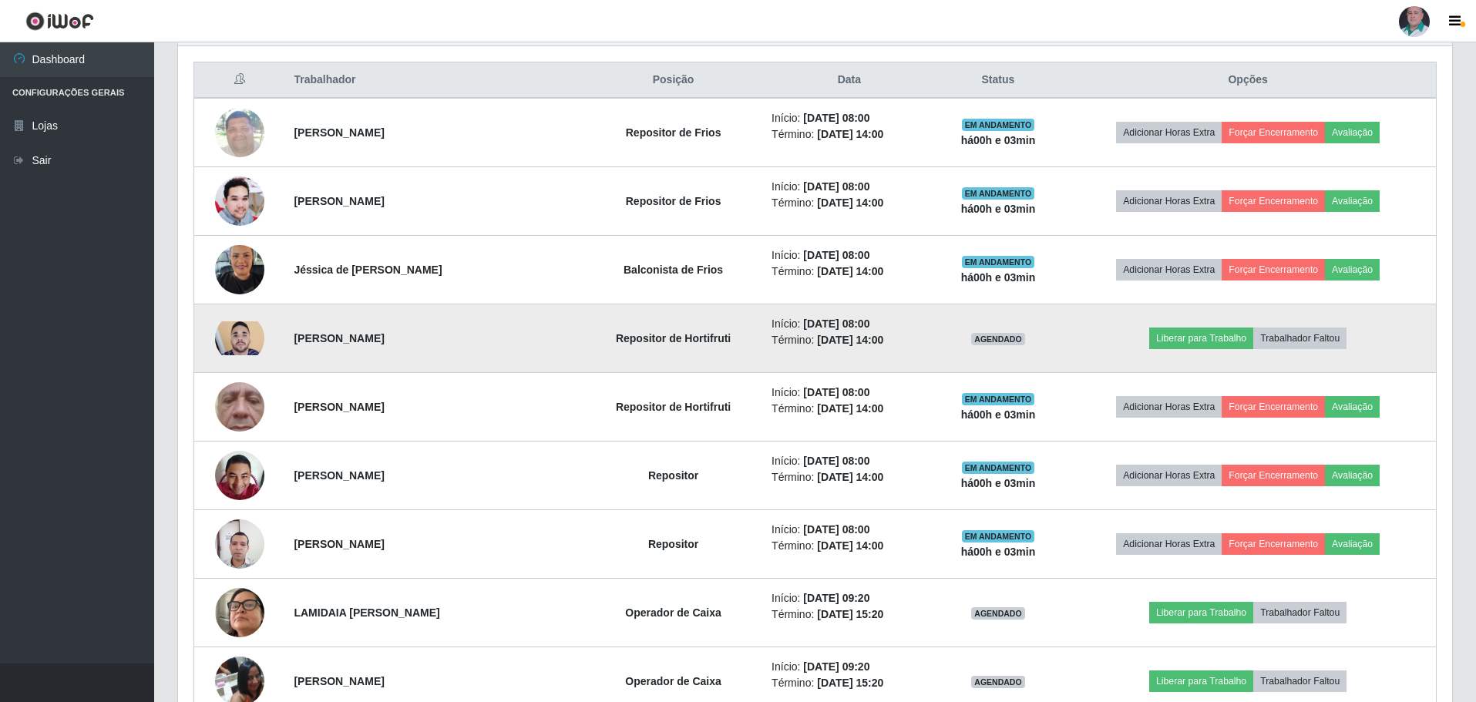
scroll to position [587, 0]
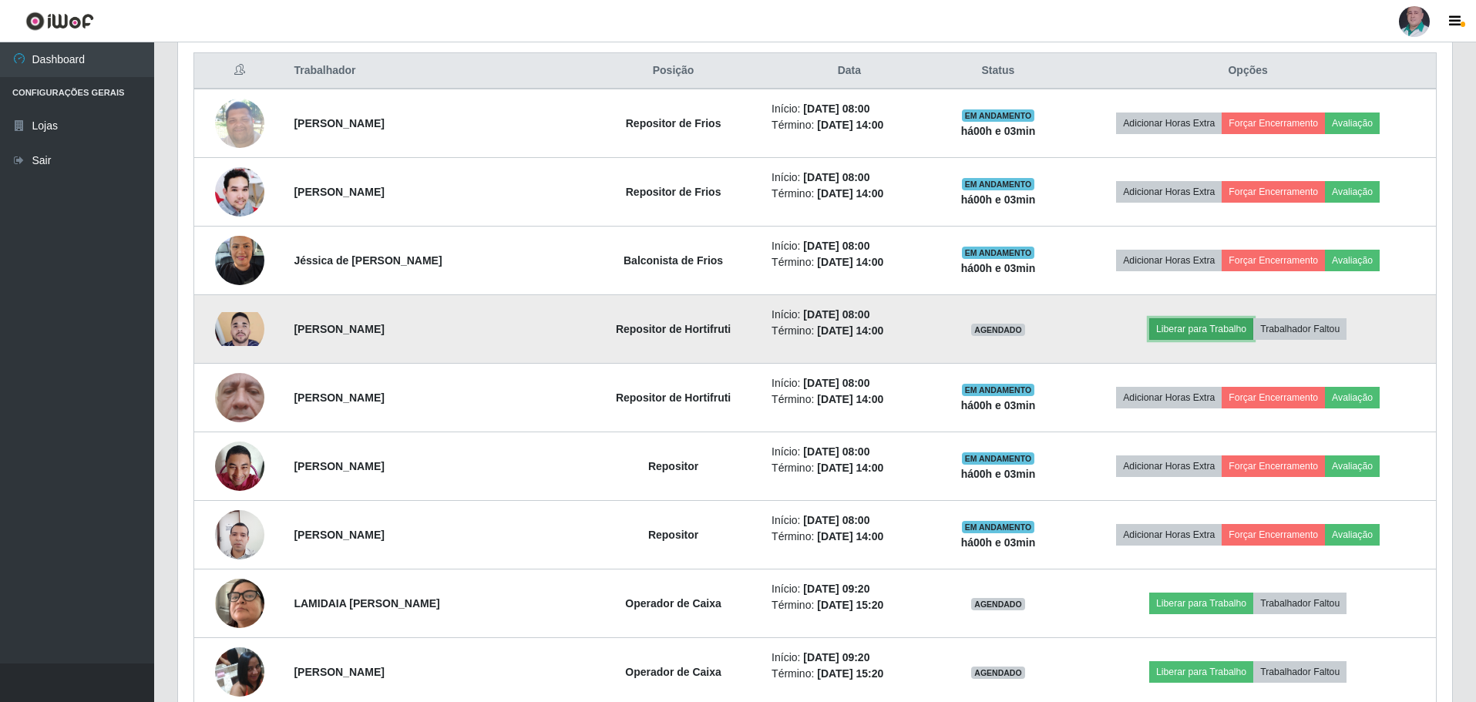
click at [1216, 330] on button "Liberar para Trabalho" at bounding box center [1201, 329] width 104 height 22
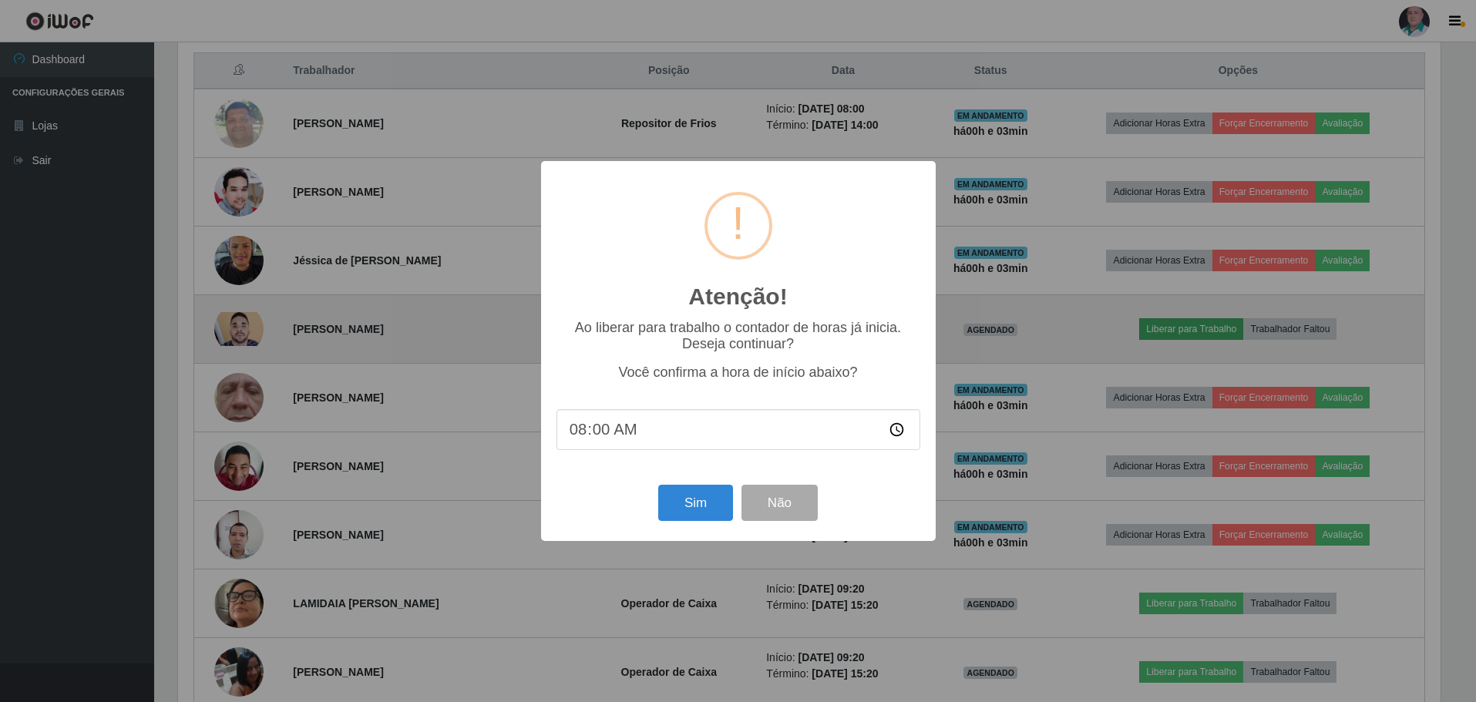
scroll to position [320, 1266]
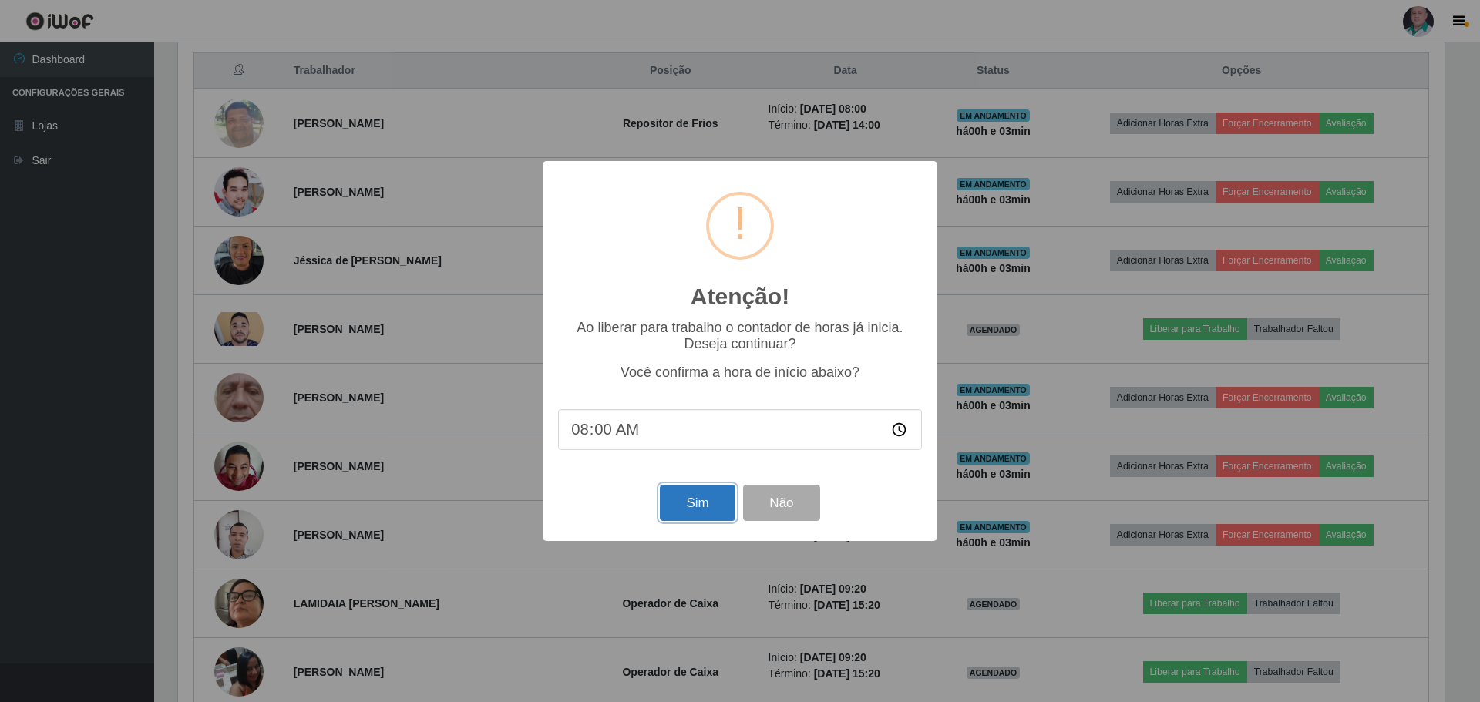
click at [674, 506] on button "Sim" at bounding box center [697, 503] width 75 height 36
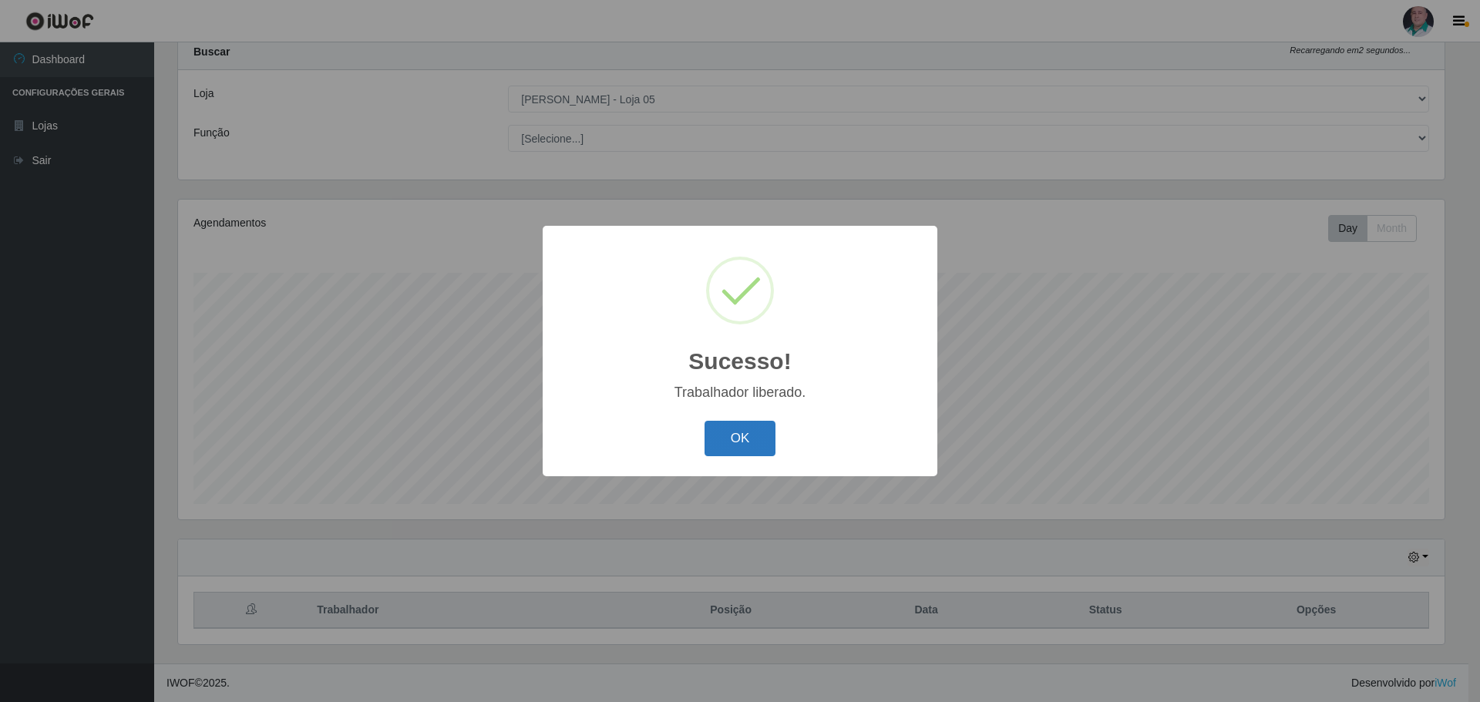
click at [756, 442] on button "OK" at bounding box center [740, 439] width 72 height 36
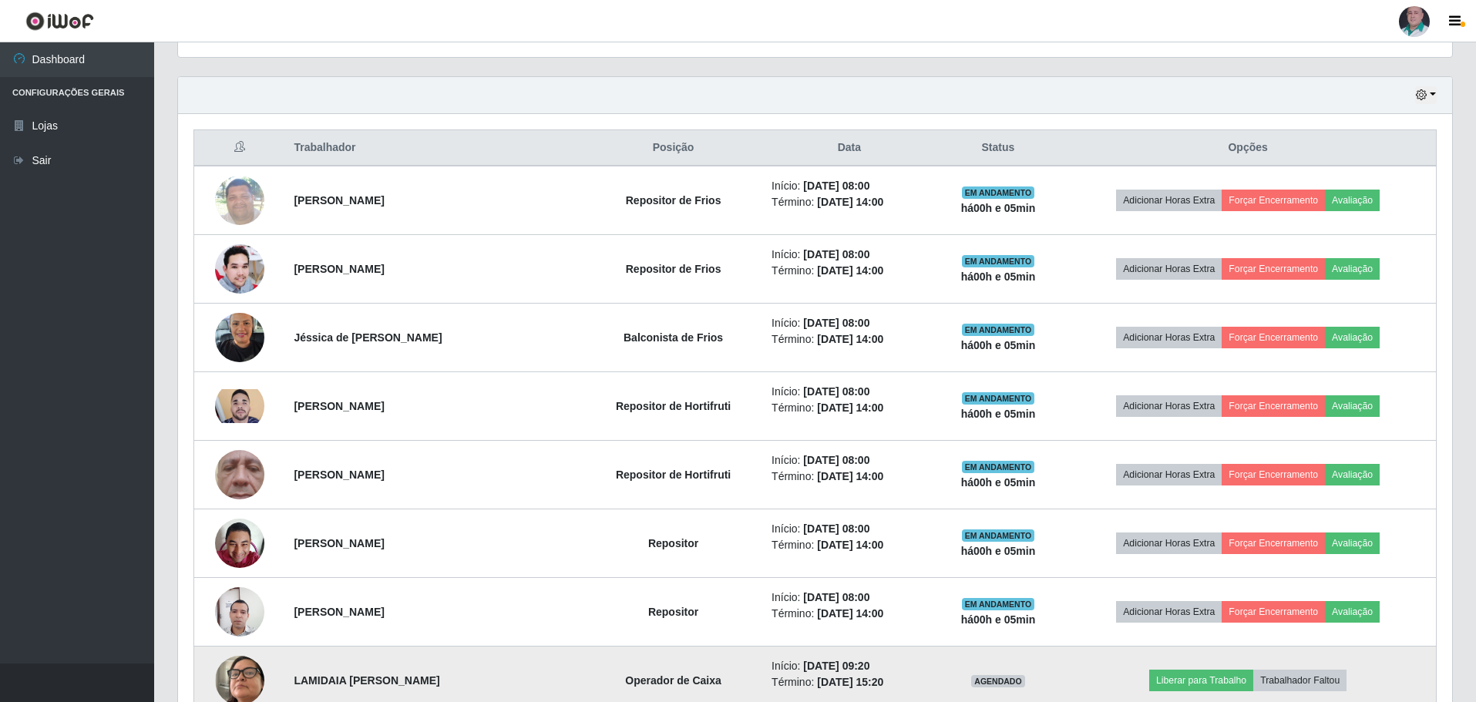
scroll to position [741, 0]
